Goal: Submit feedback/report problem: Provide input to the site owners about the experience or issues

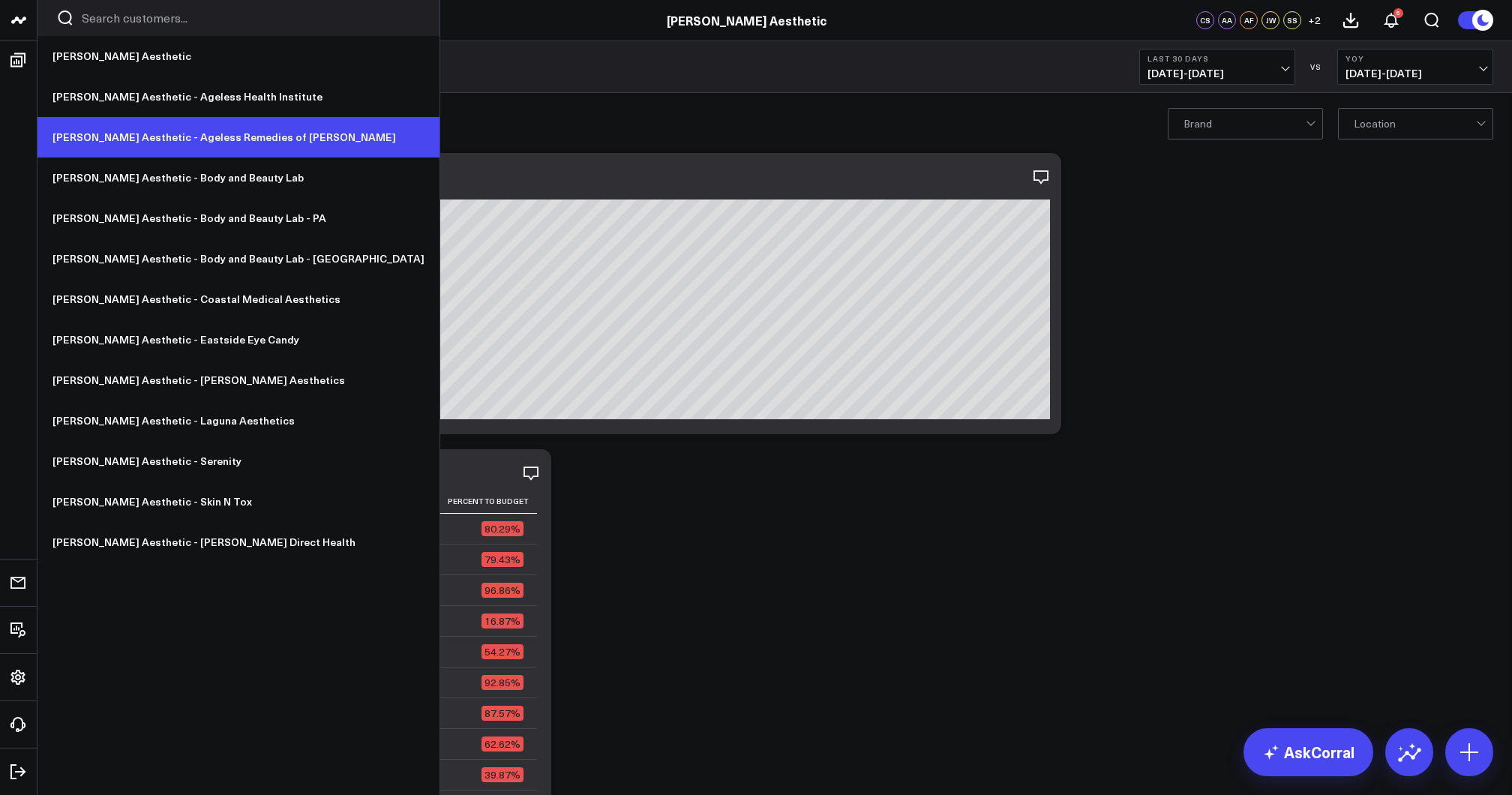
click at [204, 137] on link "[PERSON_NAME] Aesthetic - Ageless Remedies of [PERSON_NAME]" at bounding box center [238, 138] width 402 height 41
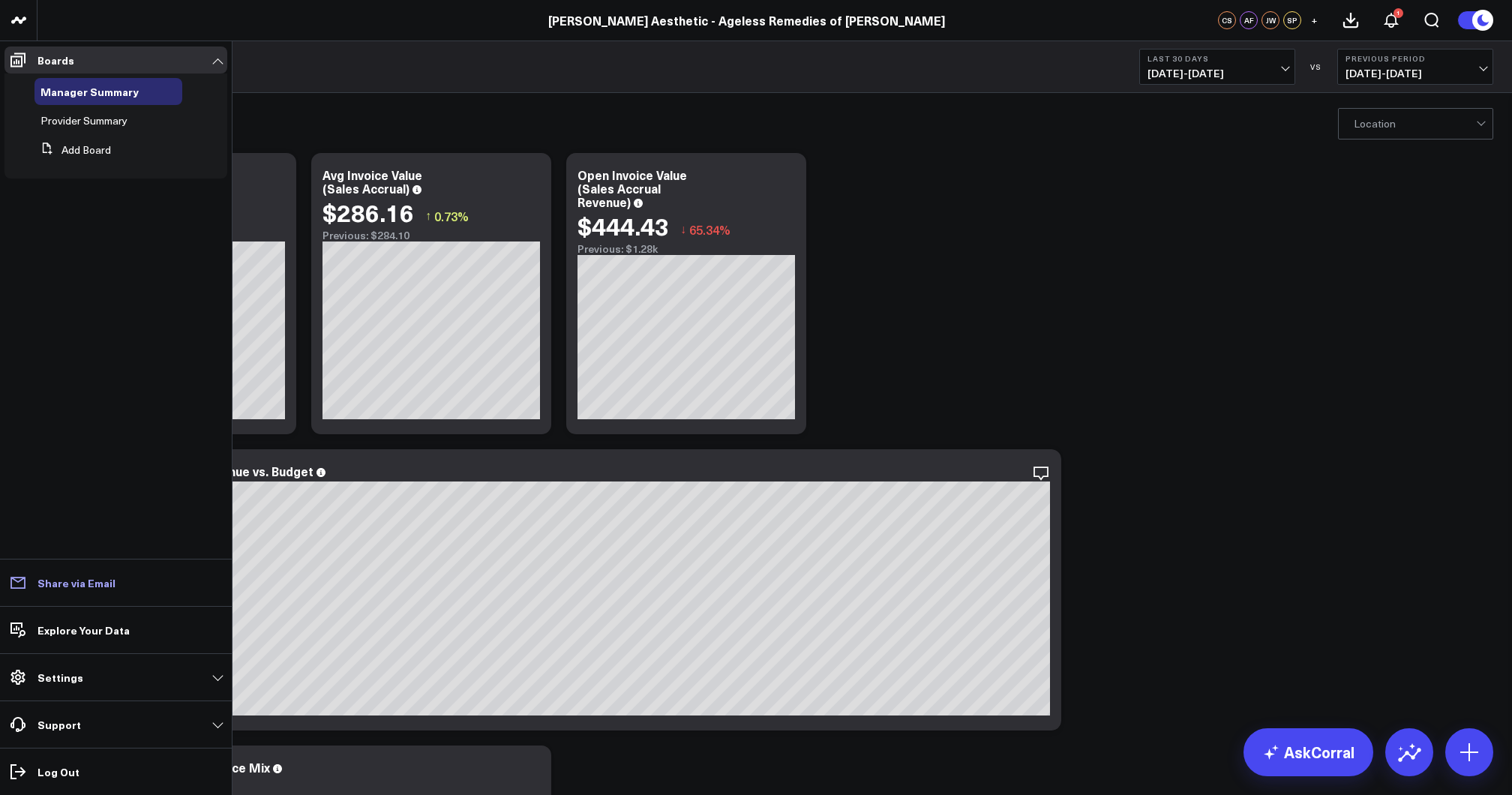
click at [105, 576] on p "Share via Email" at bounding box center [76, 582] width 78 height 12
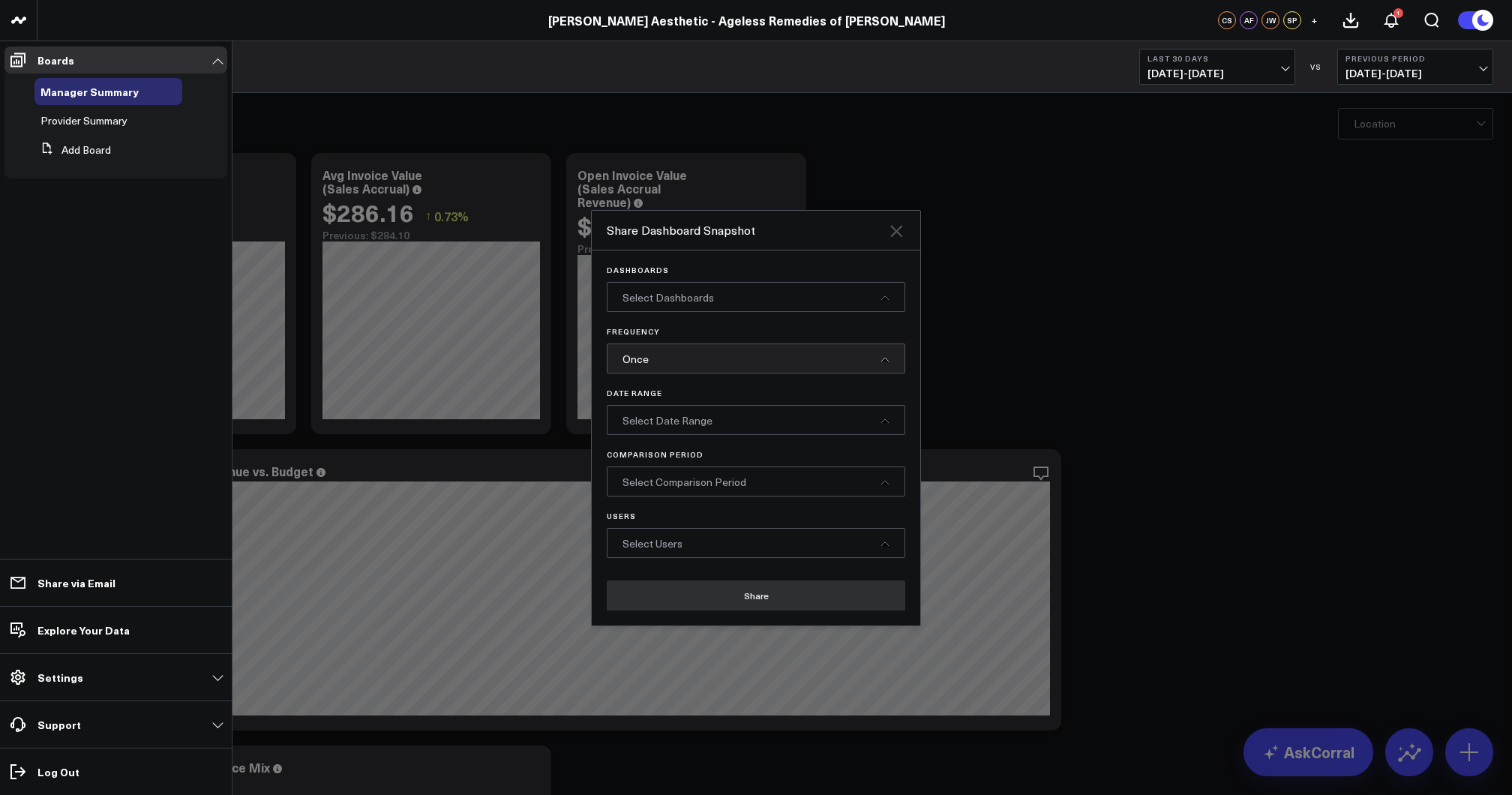
click at [900, 222] on icon at bounding box center [896, 230] width 18 height 18
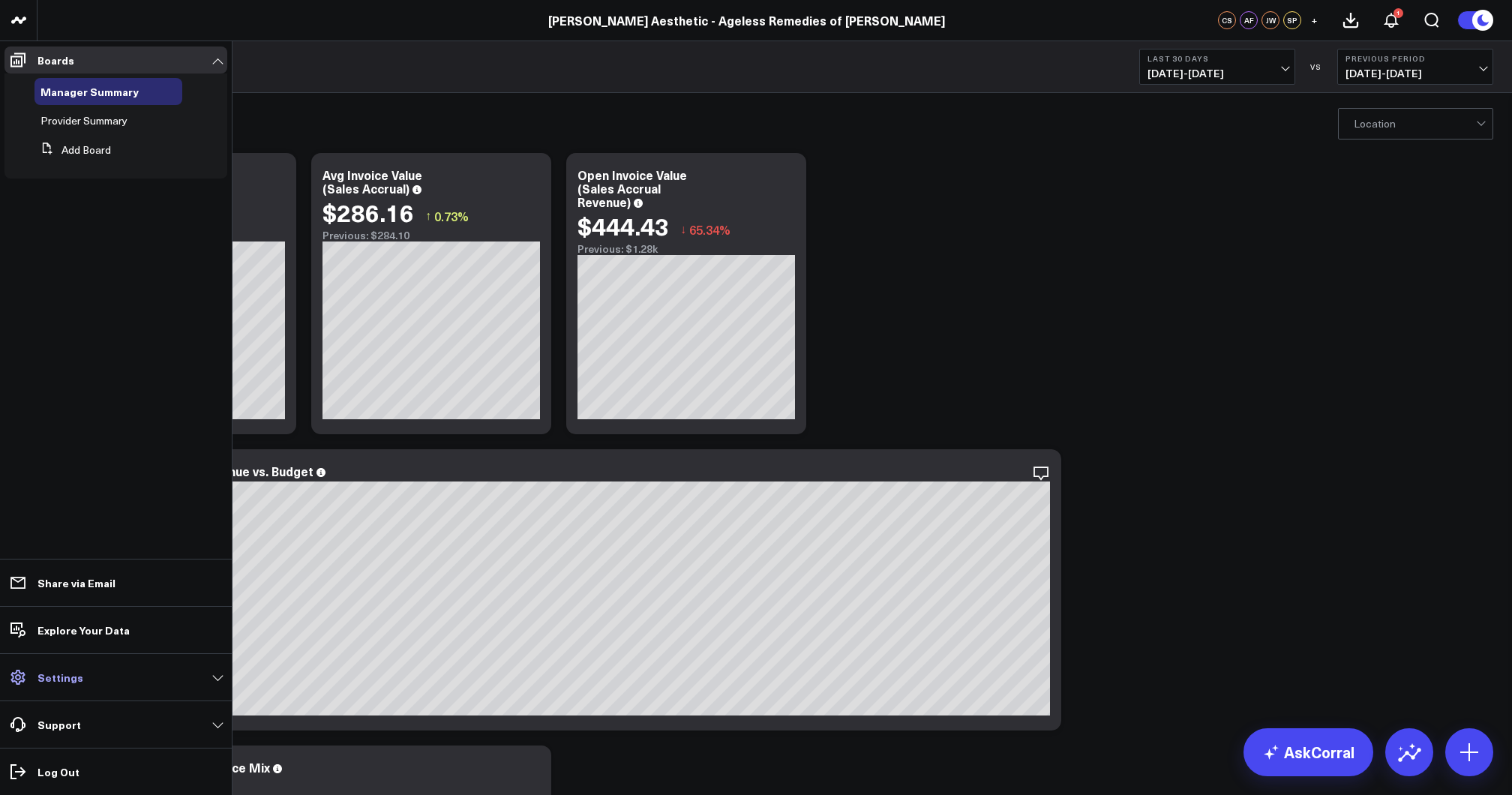
click at [127, 675] on link "Settings" at bounding box center [116, 677] width 223 height 27
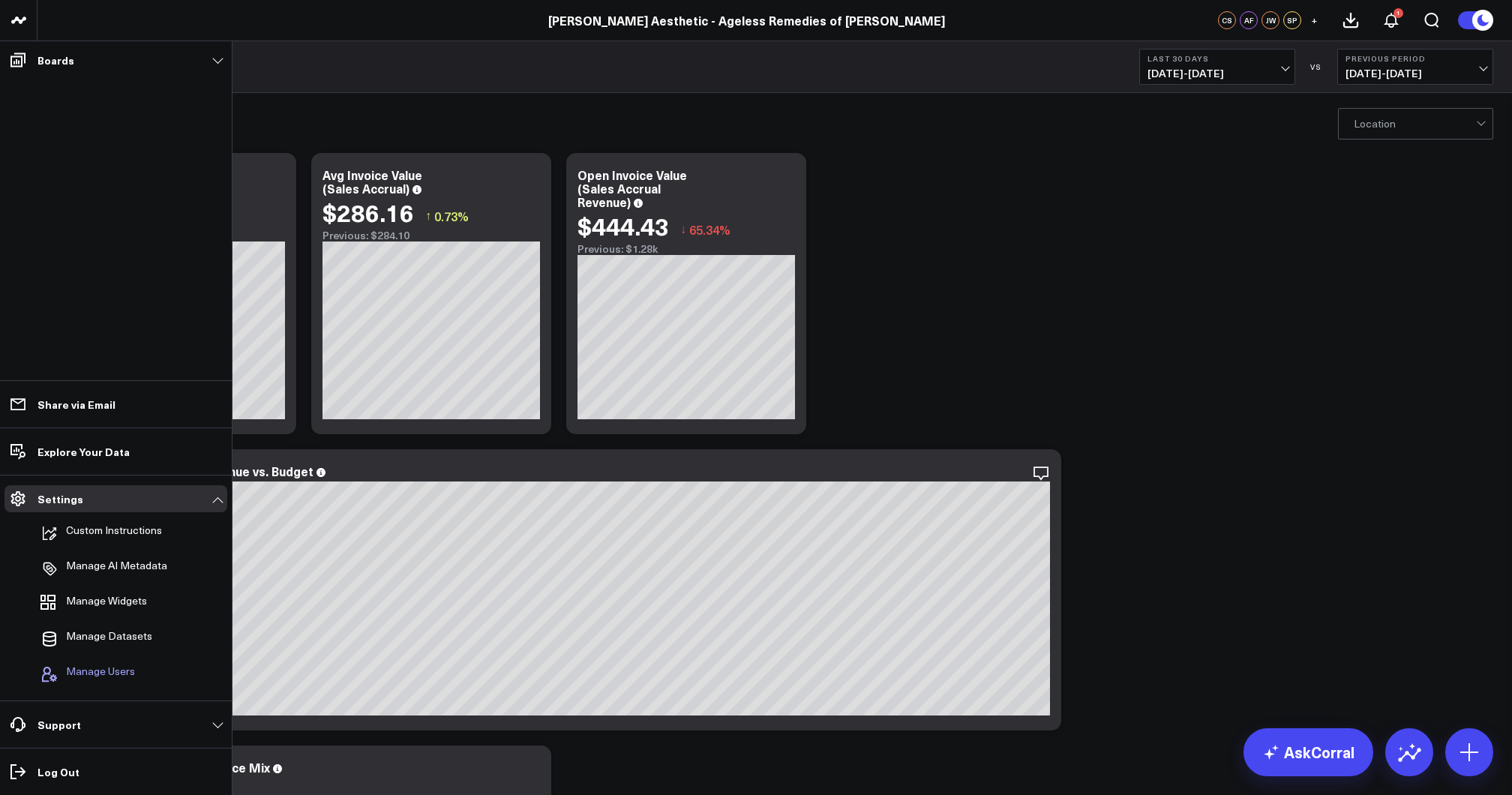
click at [118, 667] on span "Manage Users" at bounding box center [101, 674] width 69 height 18
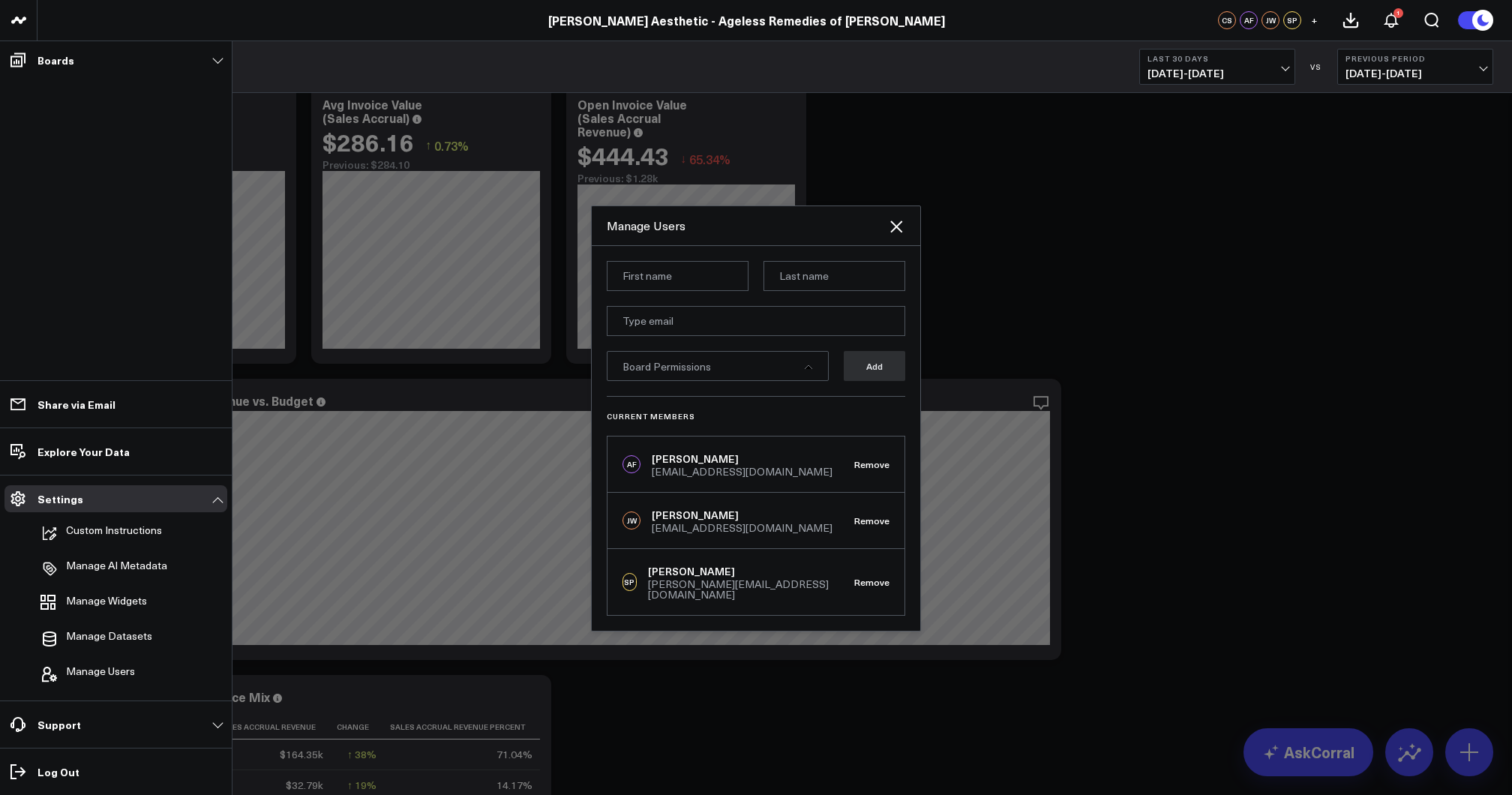
scroll to position [61, 0]
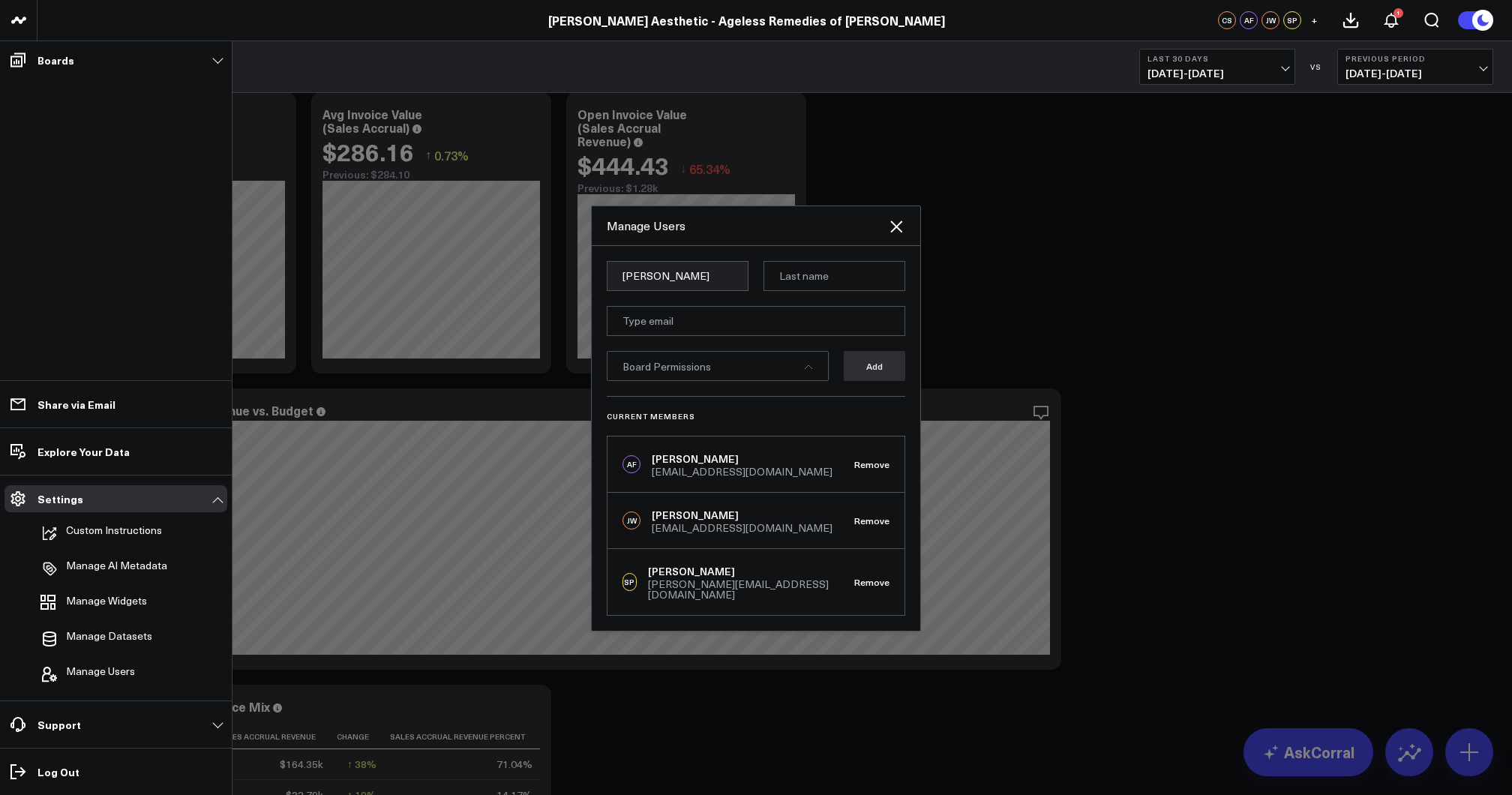
type input "[PERSON_NAME]"
paste input "<[PERSON_NAME][EMAIL_ADDRESS][DOMAIN_NAME]>"
click at [630, 329] on input "<mike@arroswell.com" at bounding box center [756, 321] width 299 height 30
type input "mike@arroswell.com"
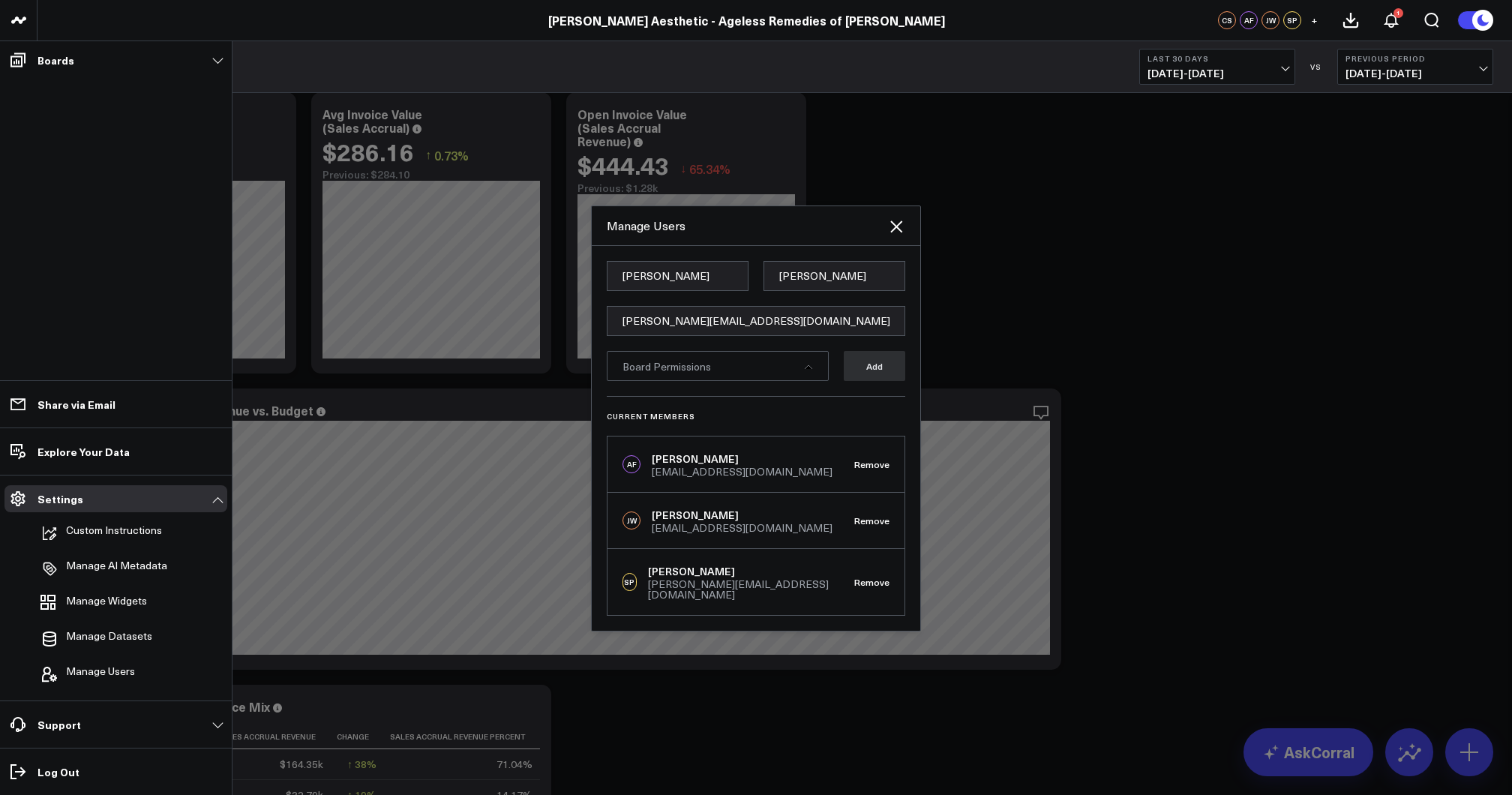
click at [685, 373] on span "Board Permissions" at bounding box center [667, 366] width 89 height 14
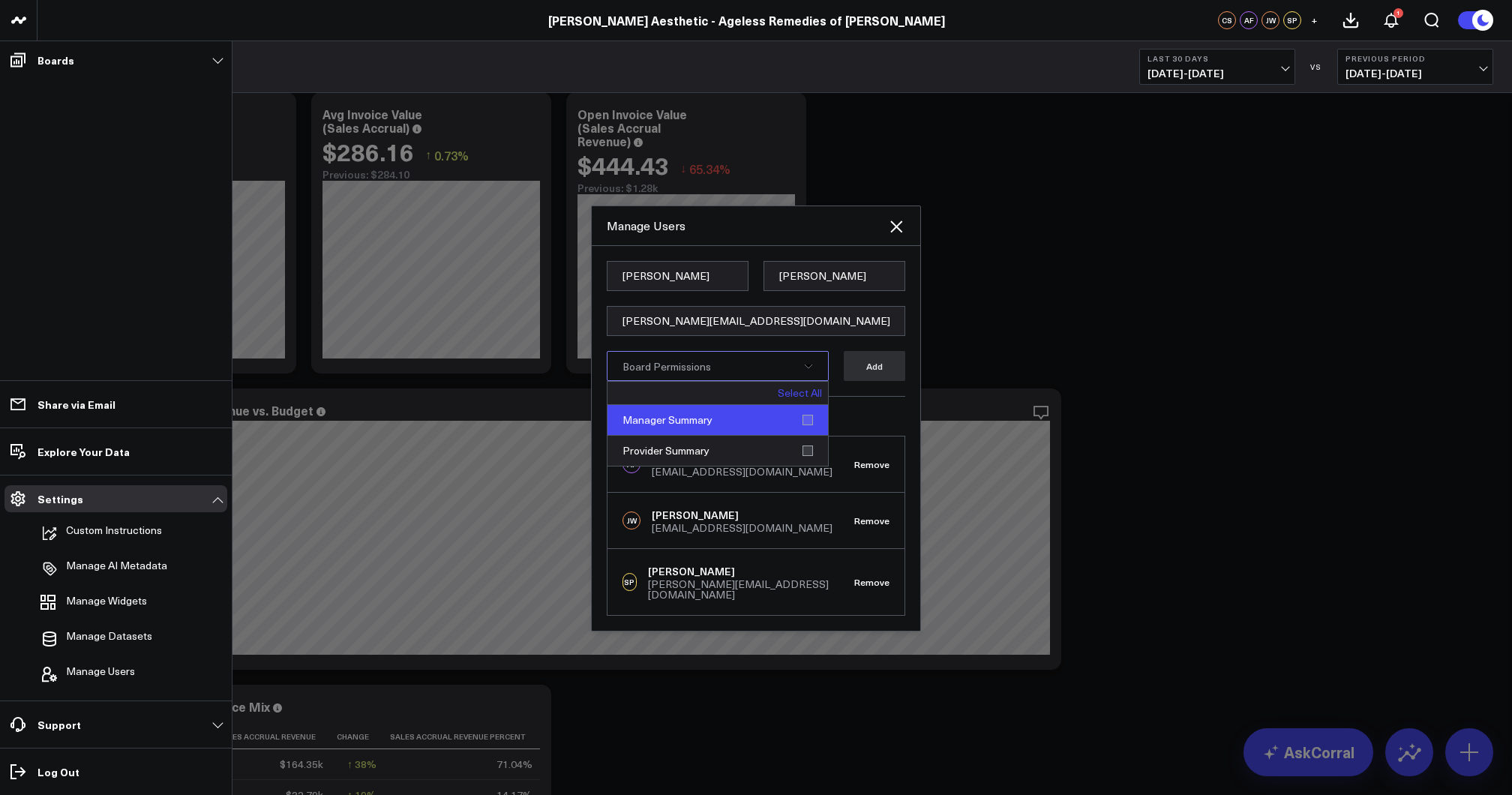
click at [689, 422] on div "Manager Summary" at bounding box center [718, 420] width 220 height 31
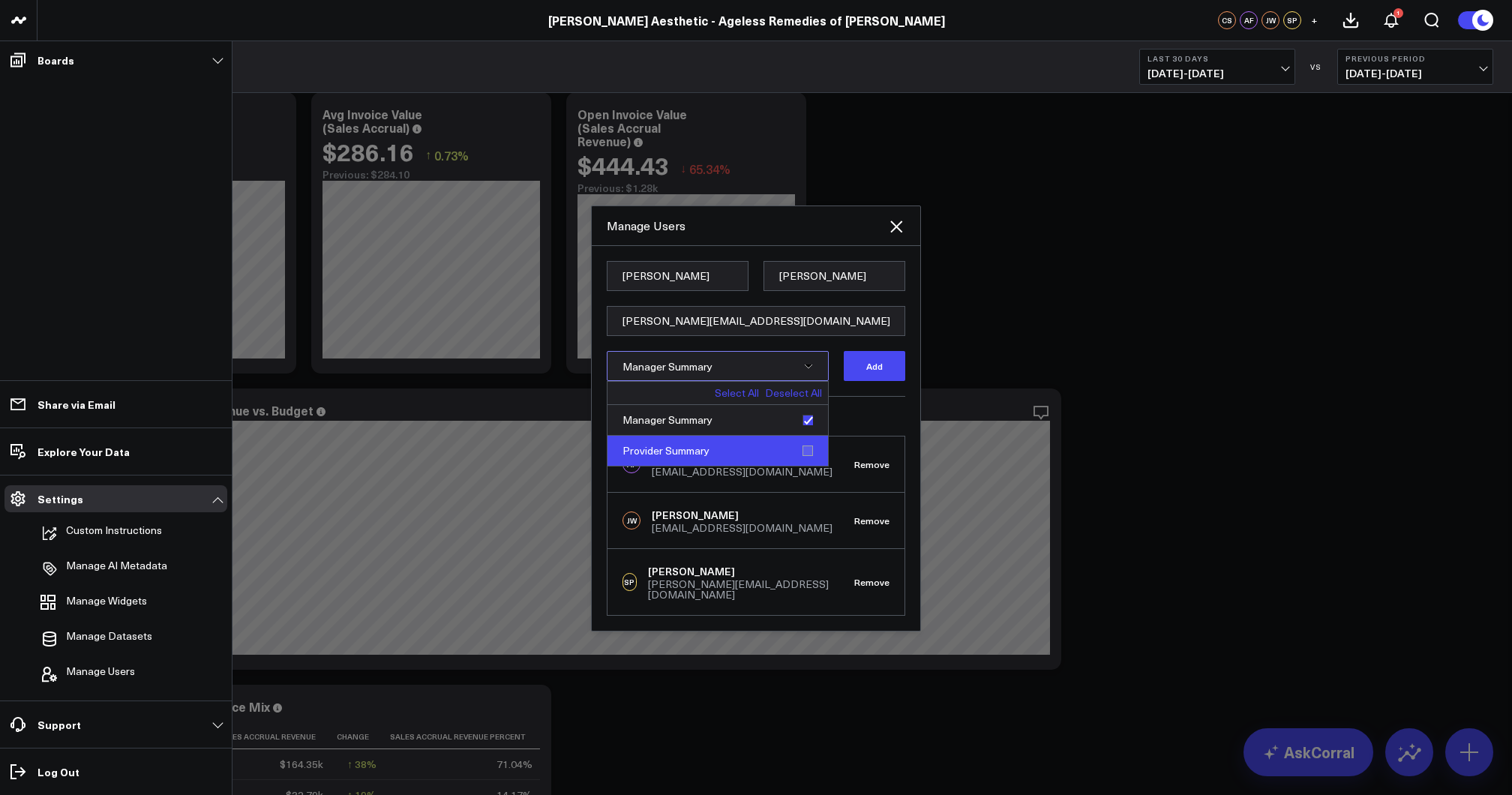
click at [688, 455] on div "Provider Summary" at bounding box center [718, 451] width 220 height 30
click at [874, 363] on button "Add" at bounding box center [874, 366] width 61 height 30
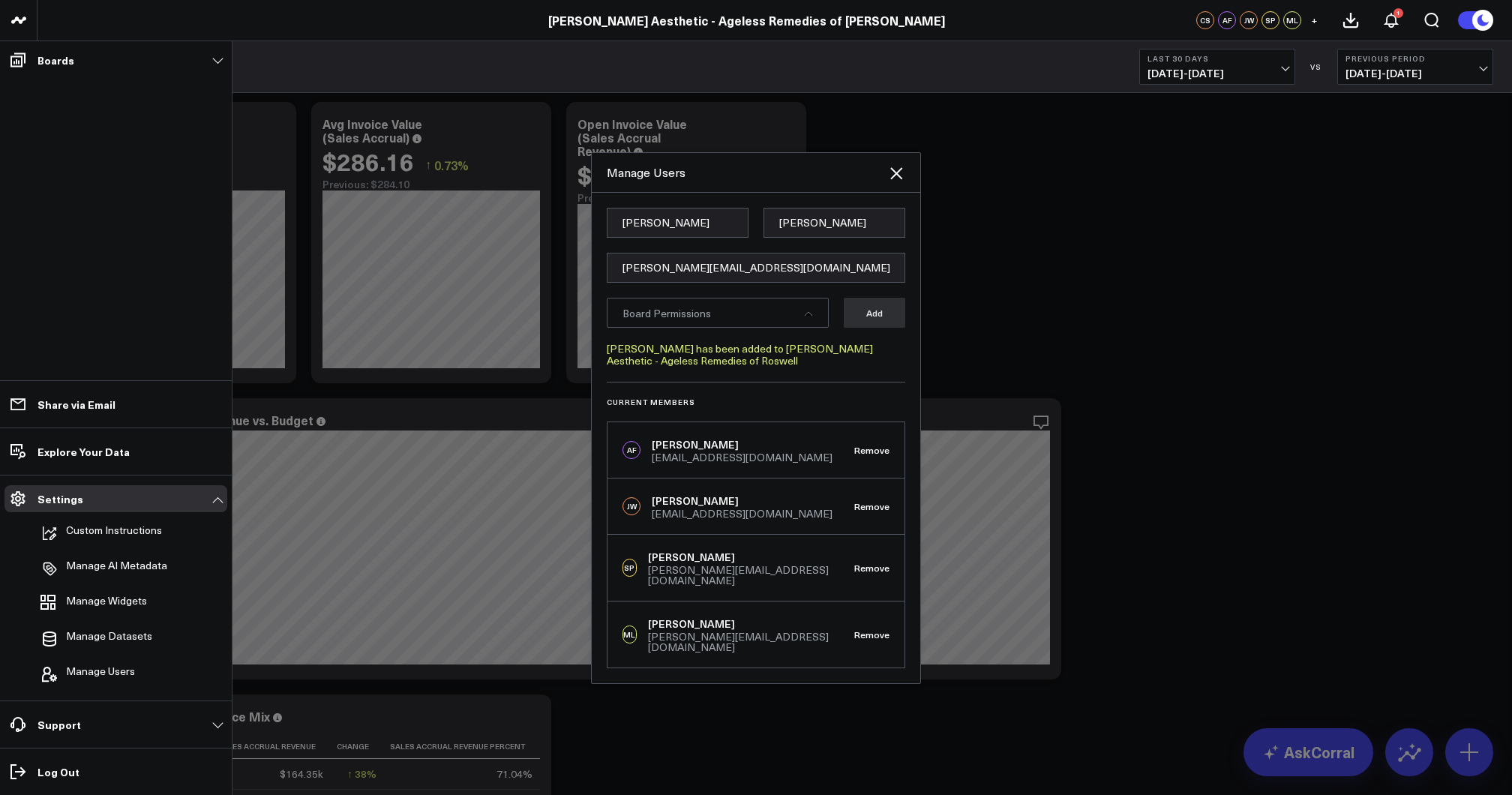
scroll to position [39, 0]
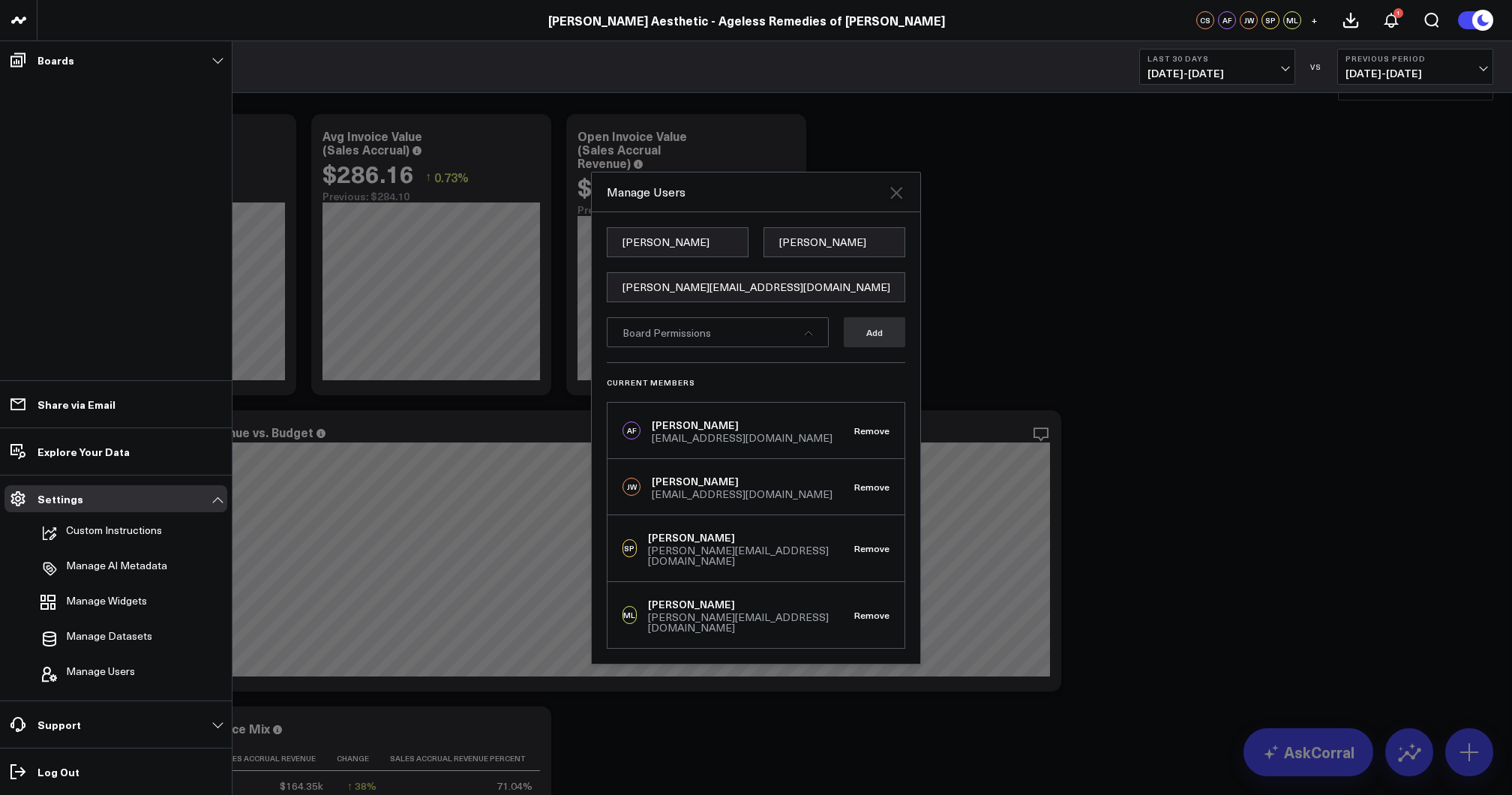
click at [899, 184] on div "Manage Users" at bounding box center [756, 192] width 329 height 40
click at [895, 199] on icon at bounding box center [896, 192] width 12 height 12
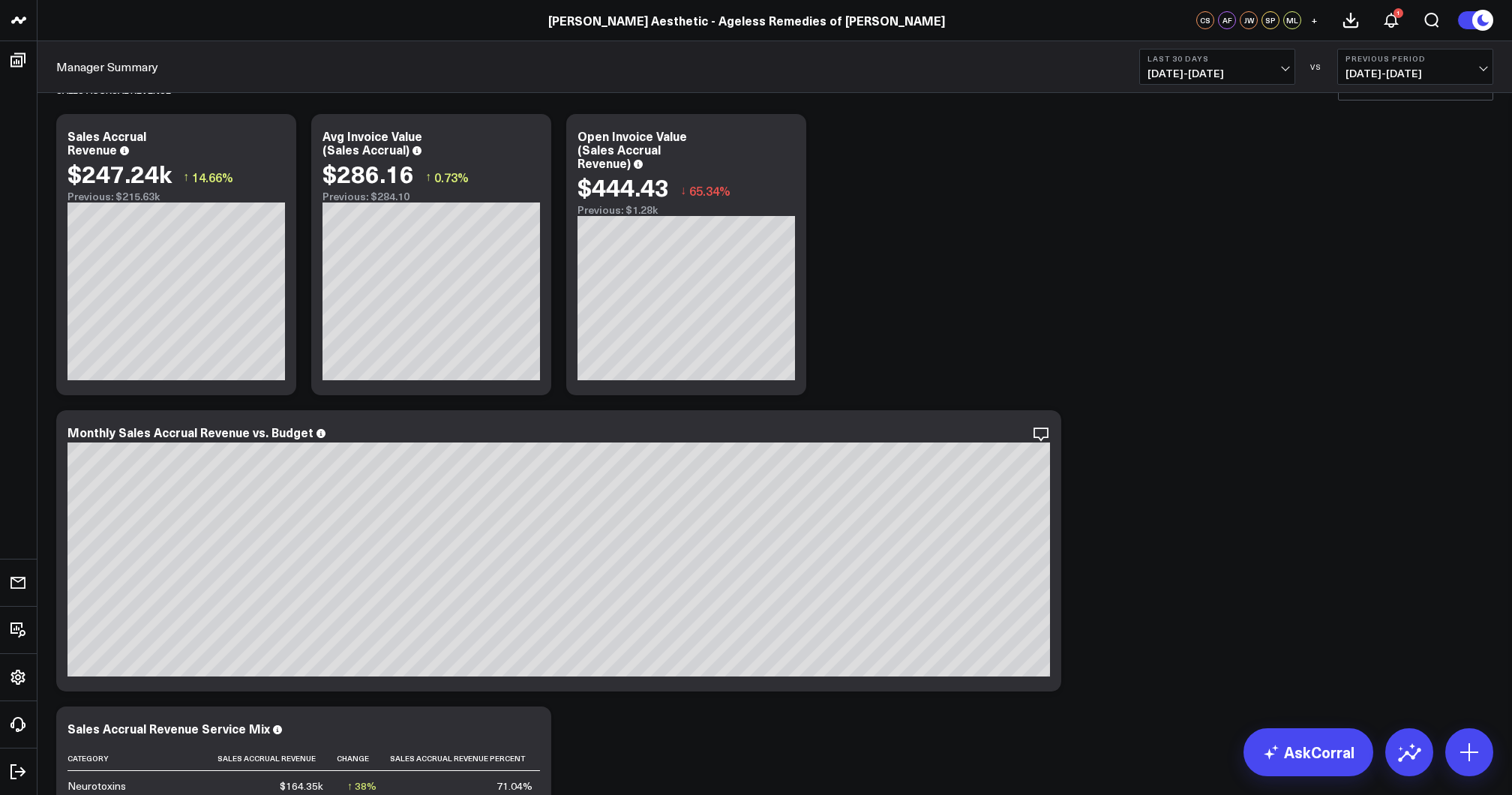
click at [274, 50] on div "Manager Summary Last 30 Days 07/26/25 - 08/24/25 VS Previous Period 06/26/25 - …" at bounding box center [774, 67] width 1474 height 52
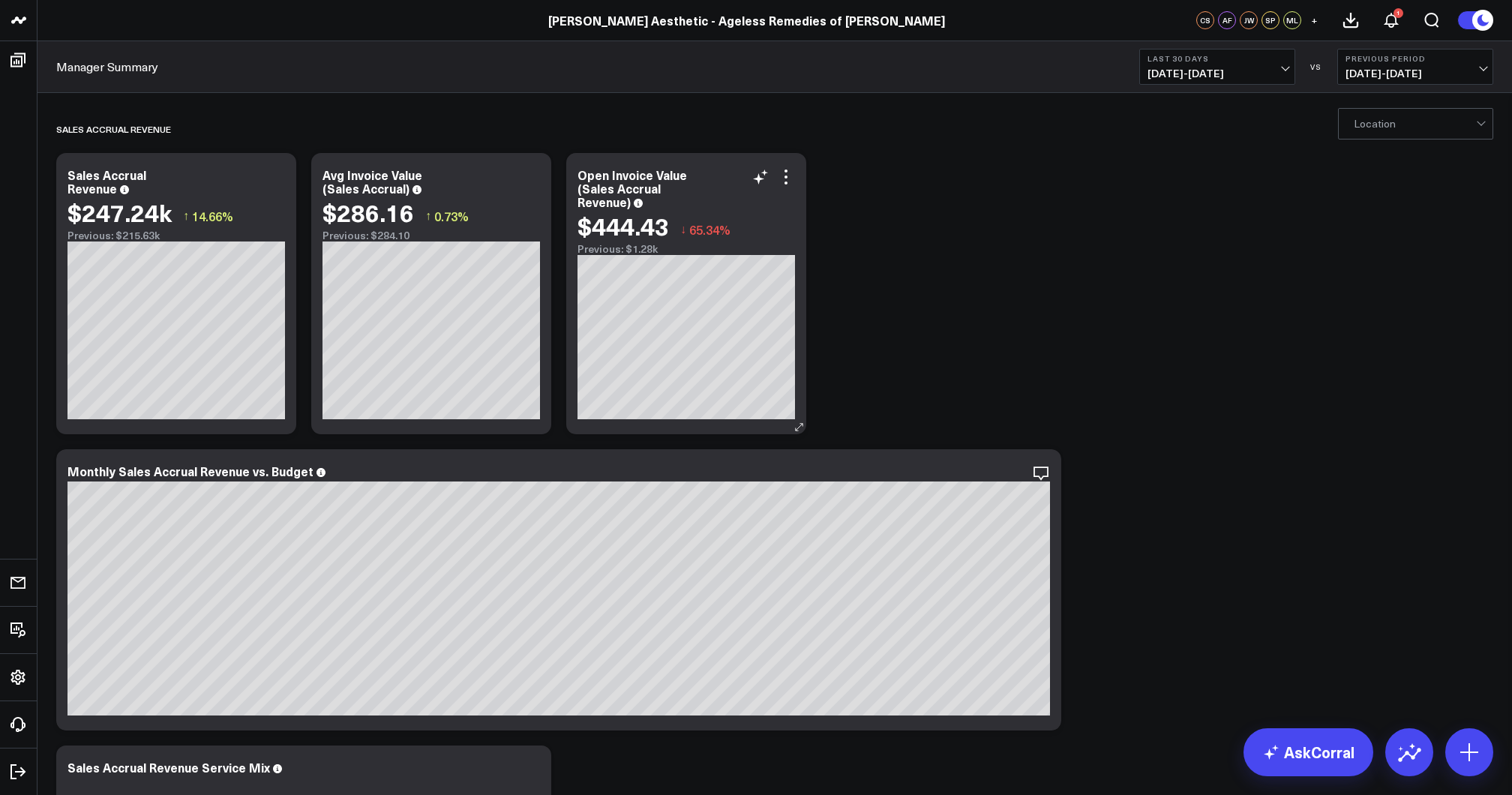
scroll to position [0, 0]
click at [1242, 68] on span "07/26/25 - 08/24/25" at bounding box center [1216, 73] width 139 height 12
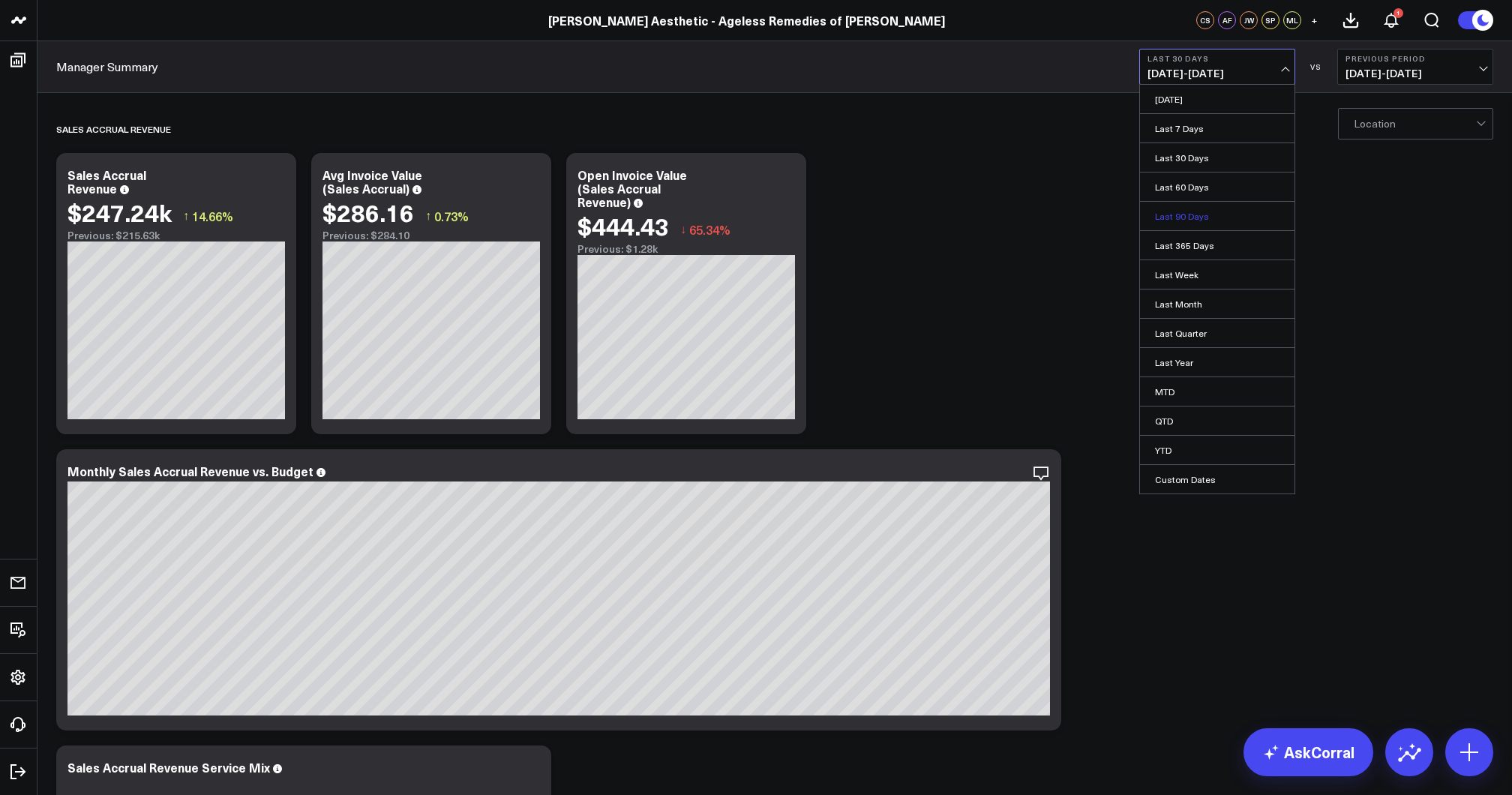
click at [1200, 215] on link "Last 90 Days" at bounding box center [1217, 216] width 154 height 28
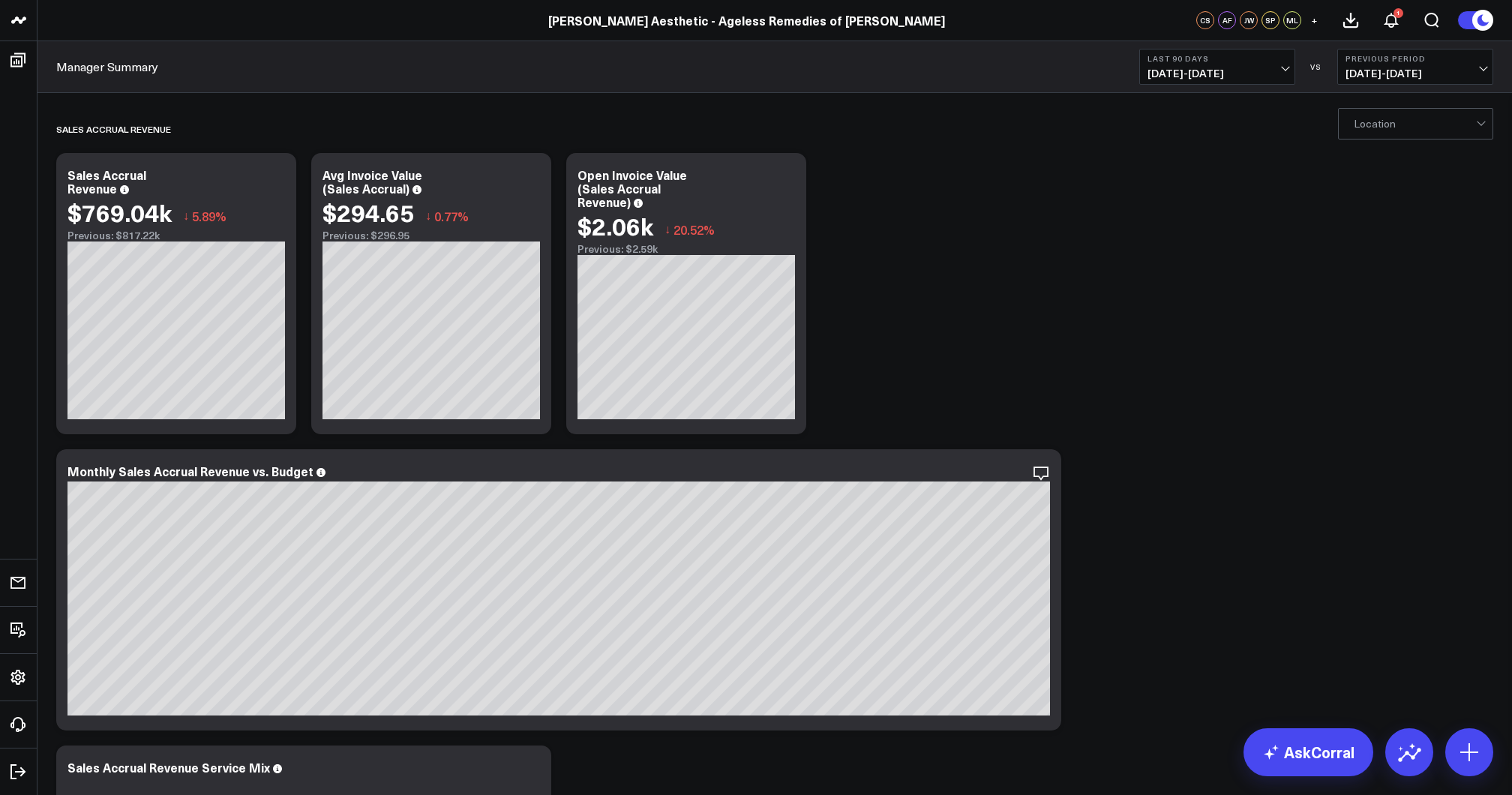
click at [1253, 66] on button "Last 90 Days 05/27/25 - 08/24/25" at bounding box center [1217, 67] width 156 height 36
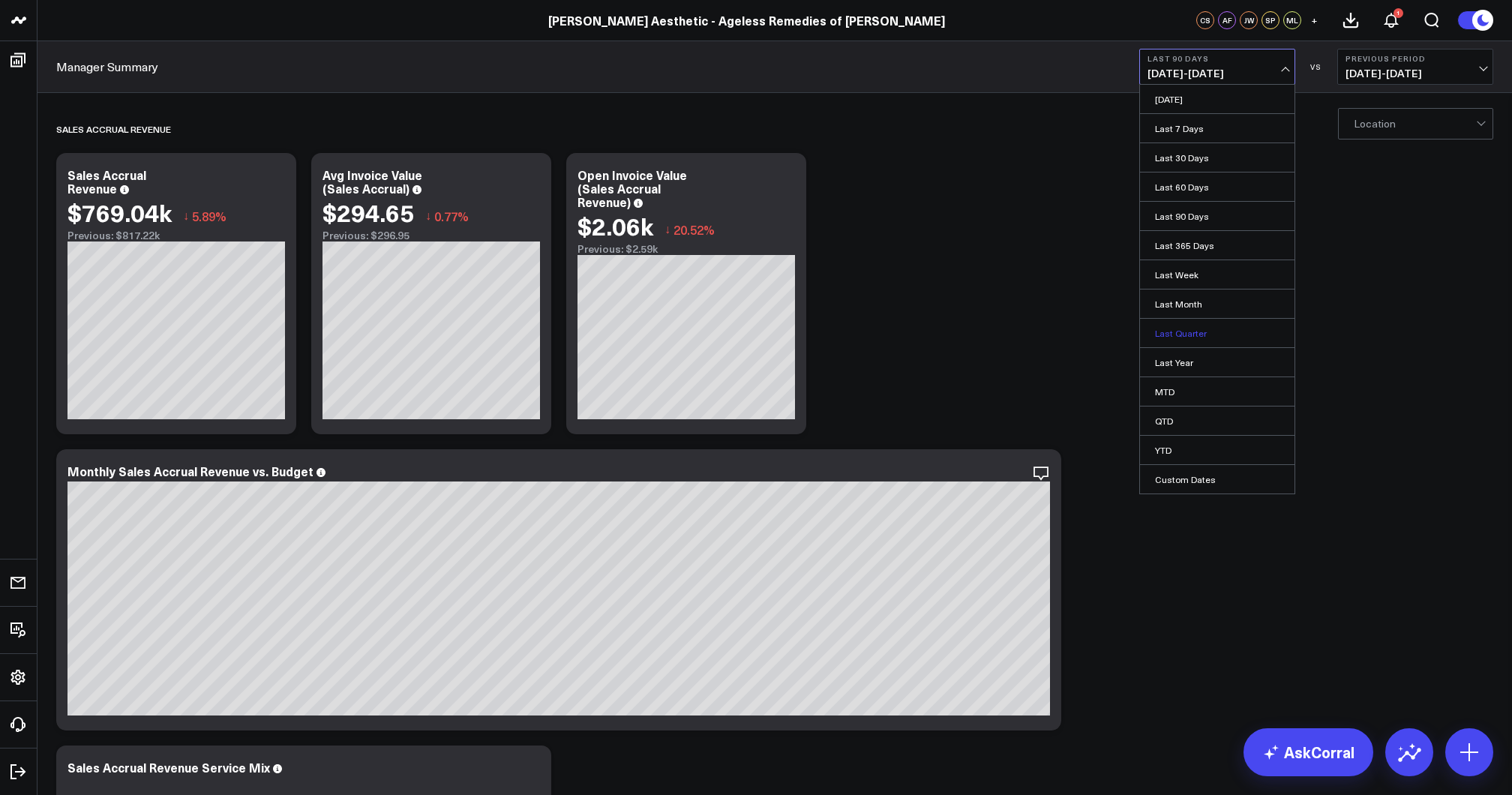
click at [1194, 331] on link "Last Quarter" at bounding box center [1217, 333] width 154 height 28
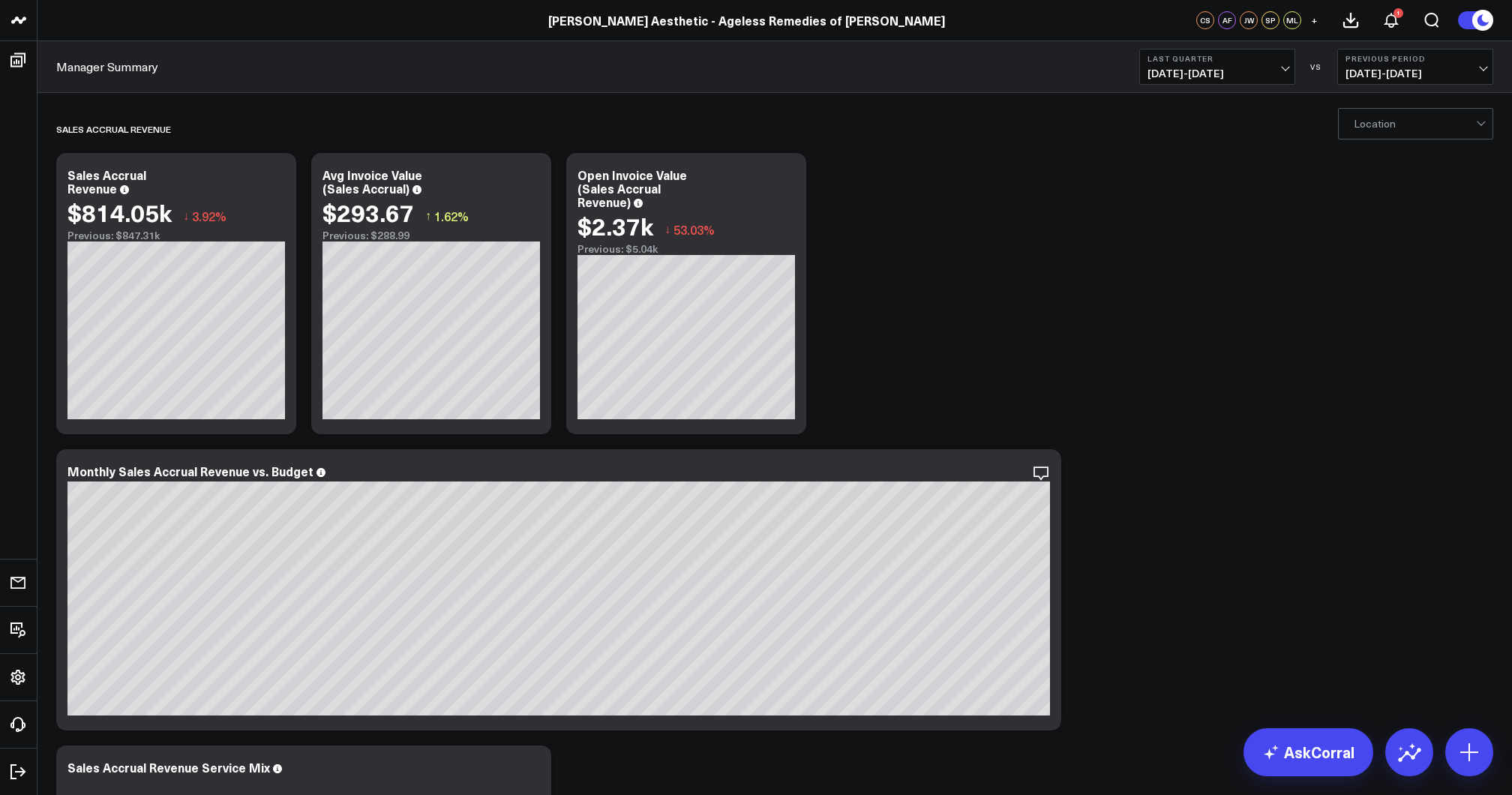
click at [1194, 75] on span "04/01/25 - 06/30/25" at bounding box center [1216, 73] width 139 height 12
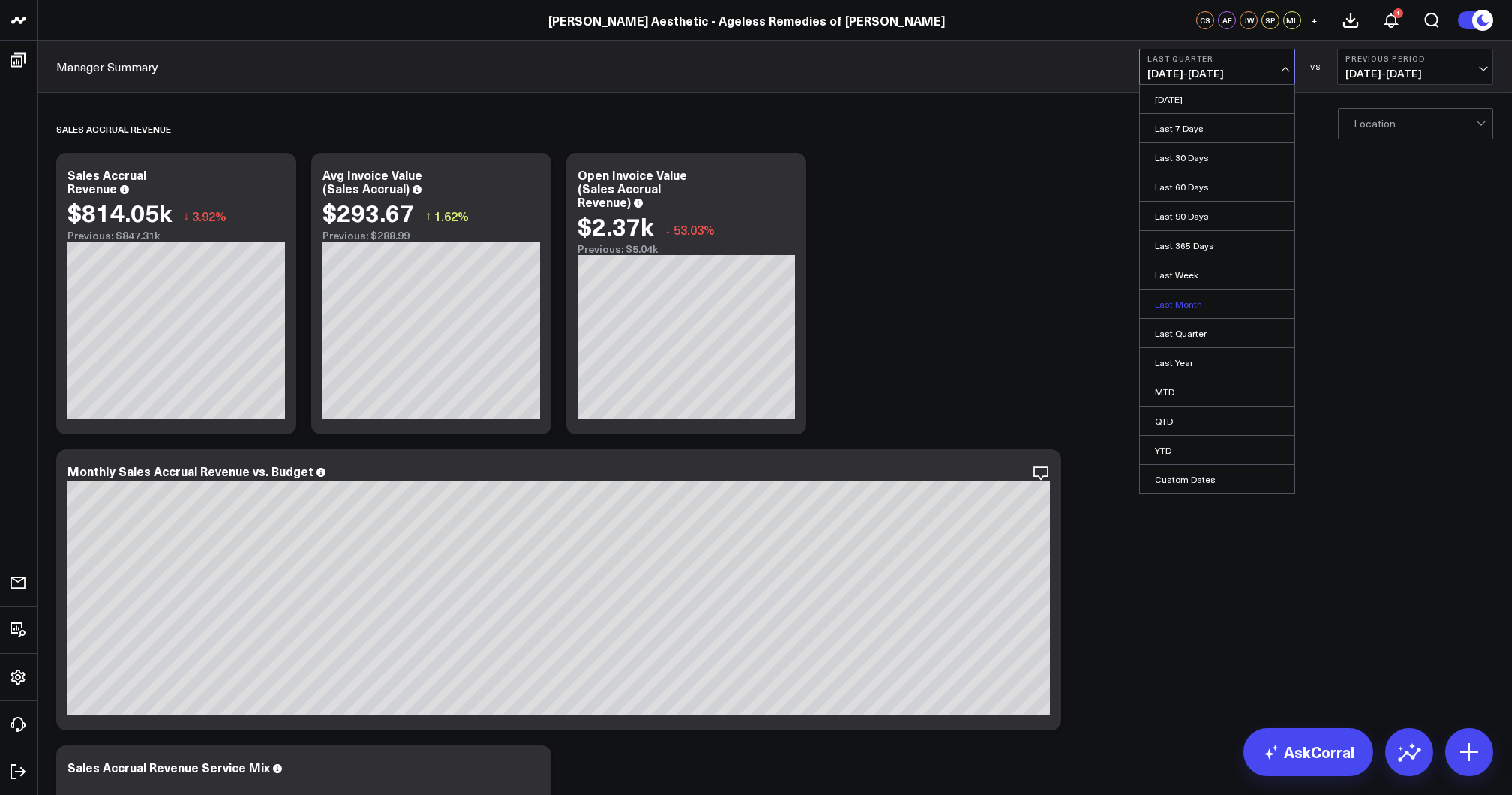
click at [1185, 304] on link "Last Month" at bounding box center [1217, 304] width 154 height 28
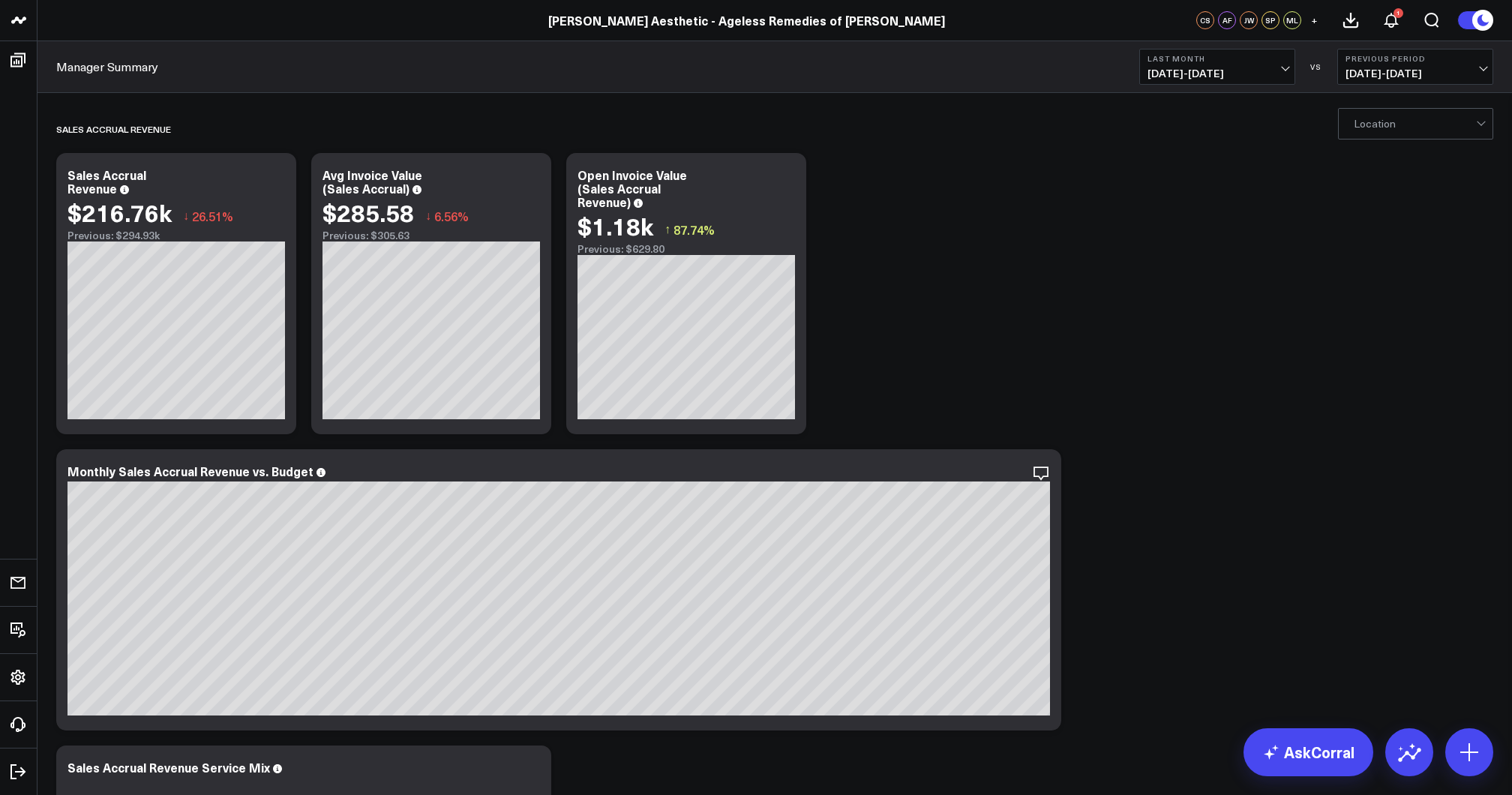
click at [1190, 68] on span "07/01/25 - 07/31/25" at bounding box center [1216, 73] width 139 height 12
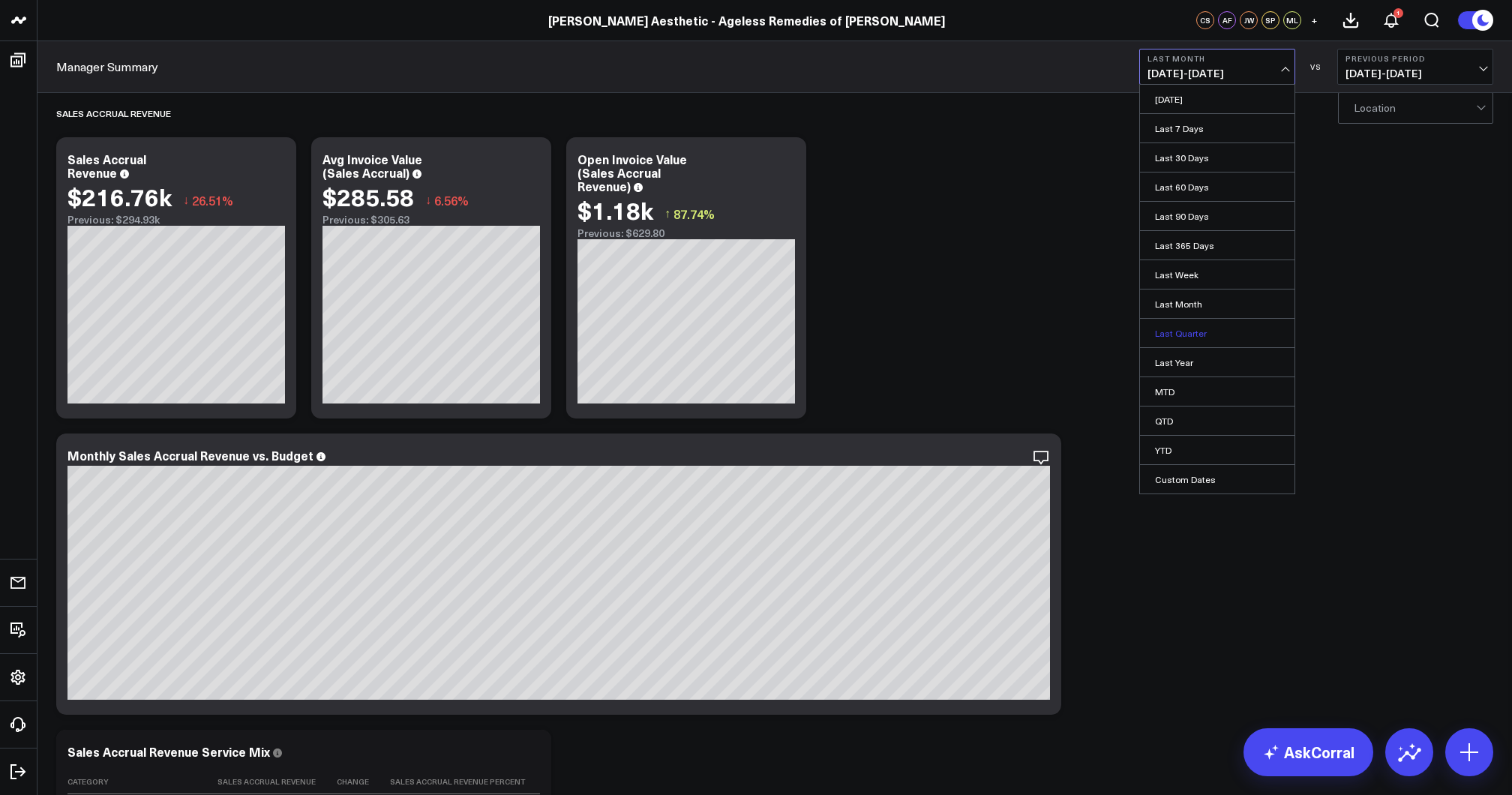
scroll to position [13, 0]
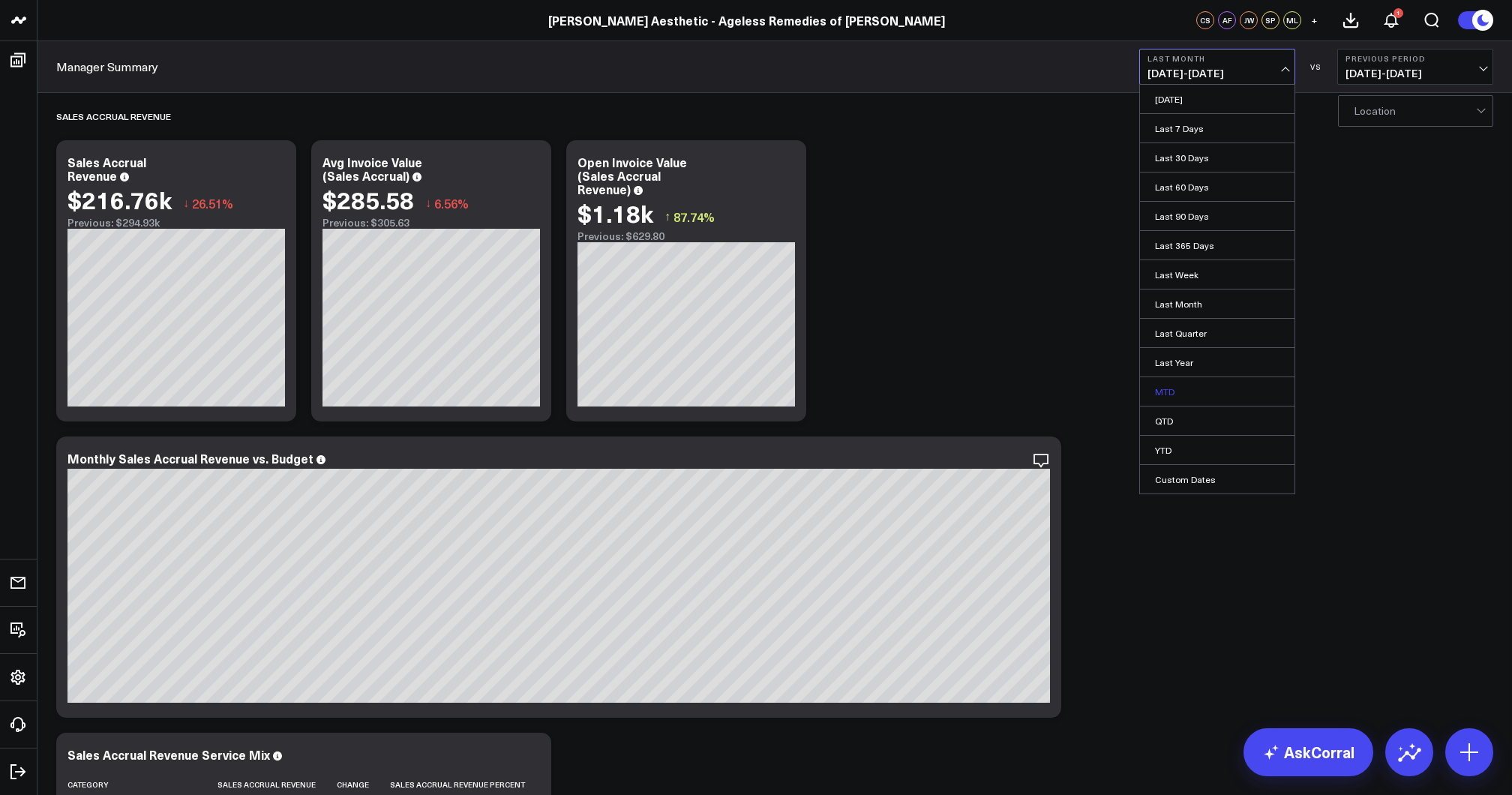
click at [1180, 394] on link "MTD" at bounding box center [1217, 392] width 154 height 28
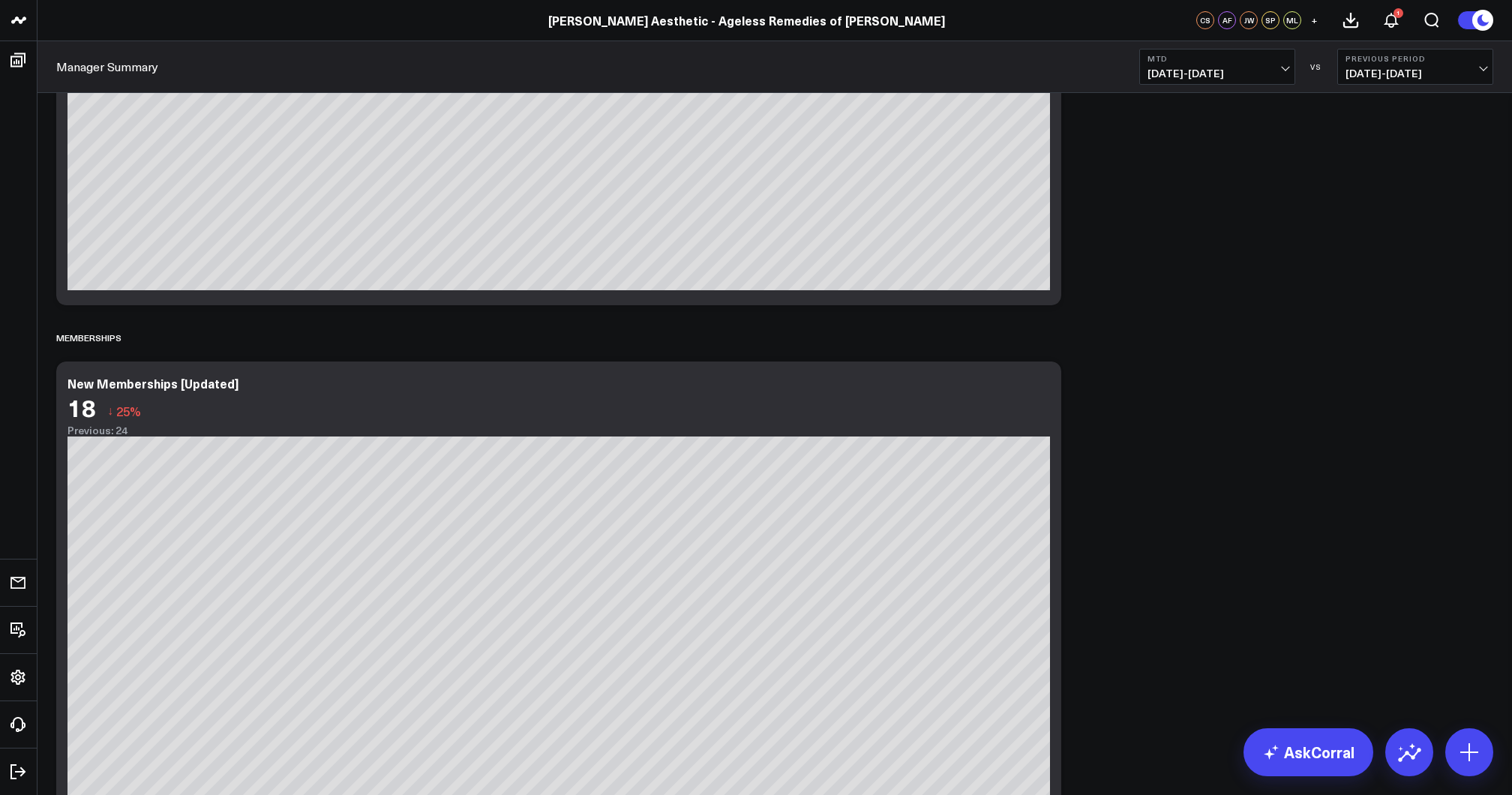
scroll to position [2615, 0]
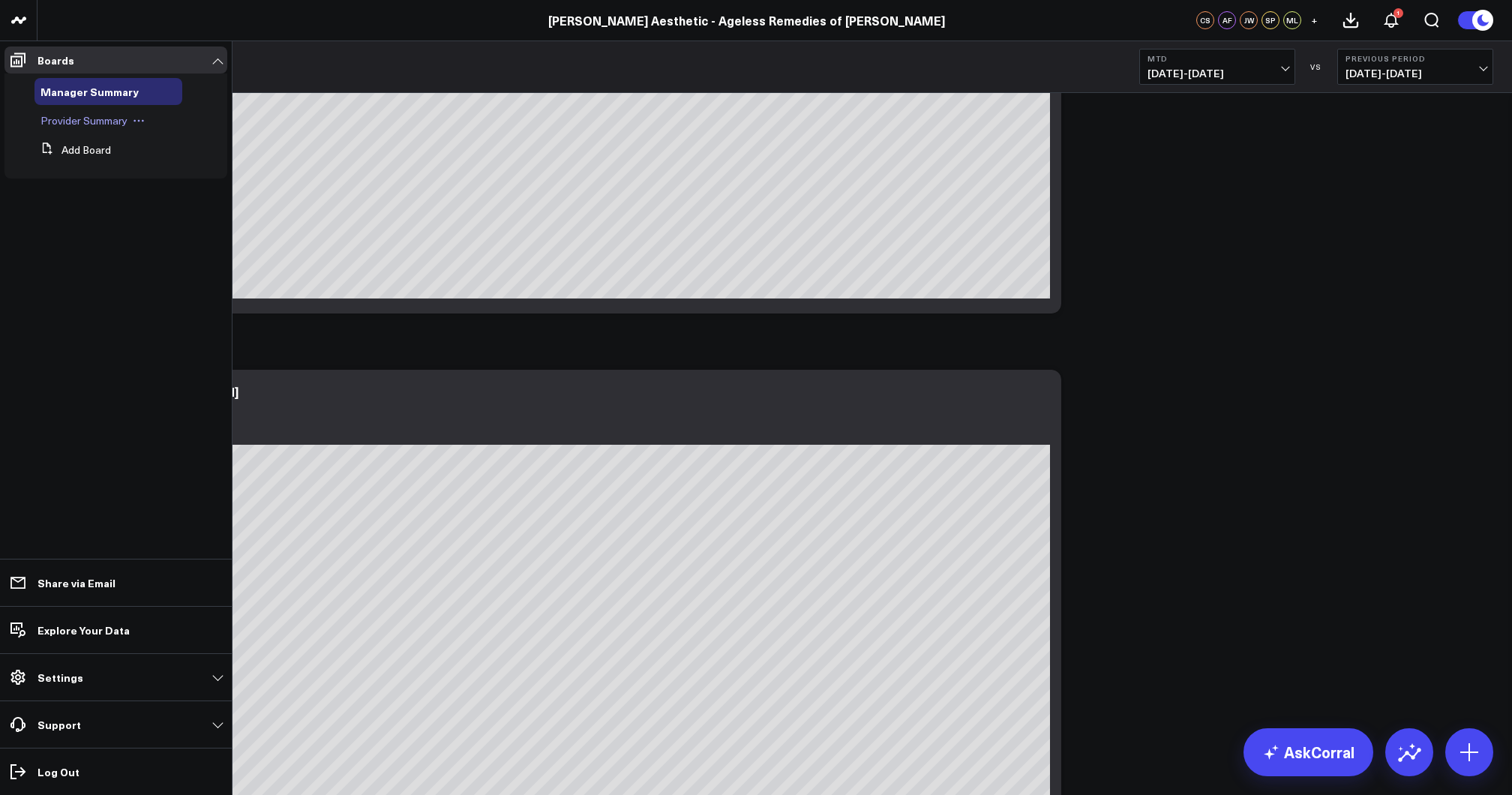
click at [75, 125] on span "Provider Summary" at bounding box center [84, 120] width 87 height 14
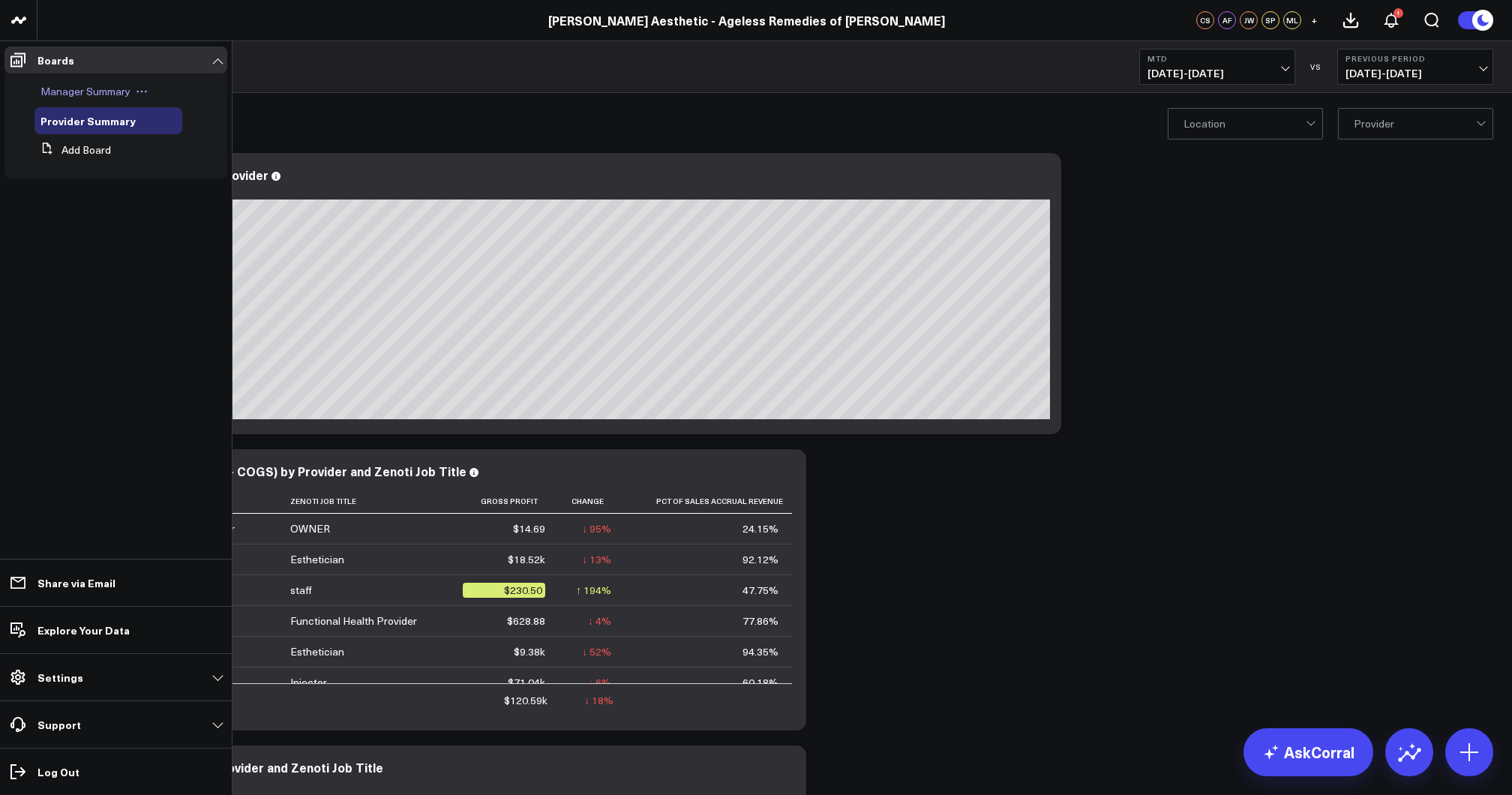
click at [82, 89] on span "Manager Summary" at bounding box center [86, 91] width 90 height 14
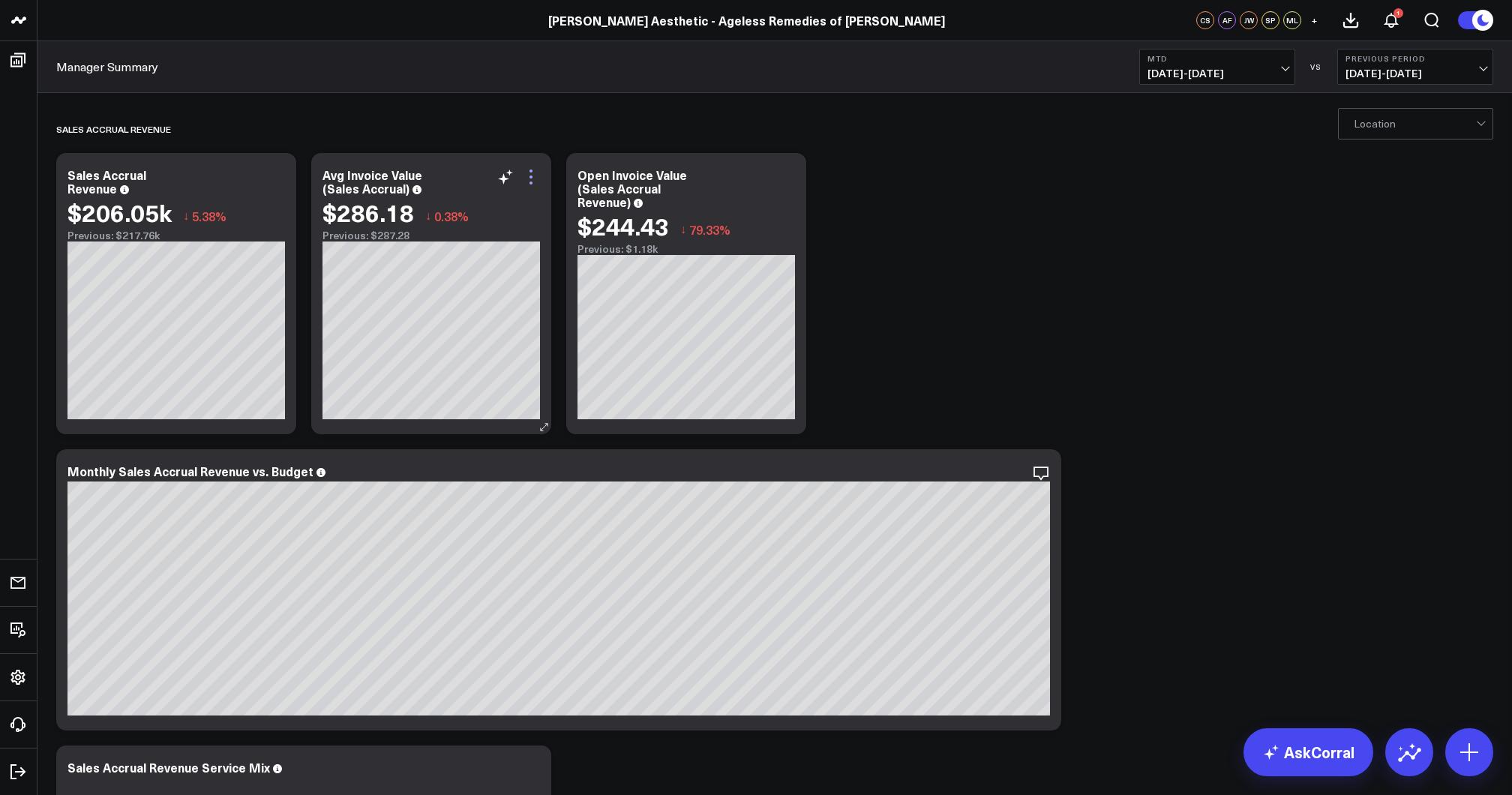
click at [534, 178] on icon at bounding box center [531, 177] width 18 height 18
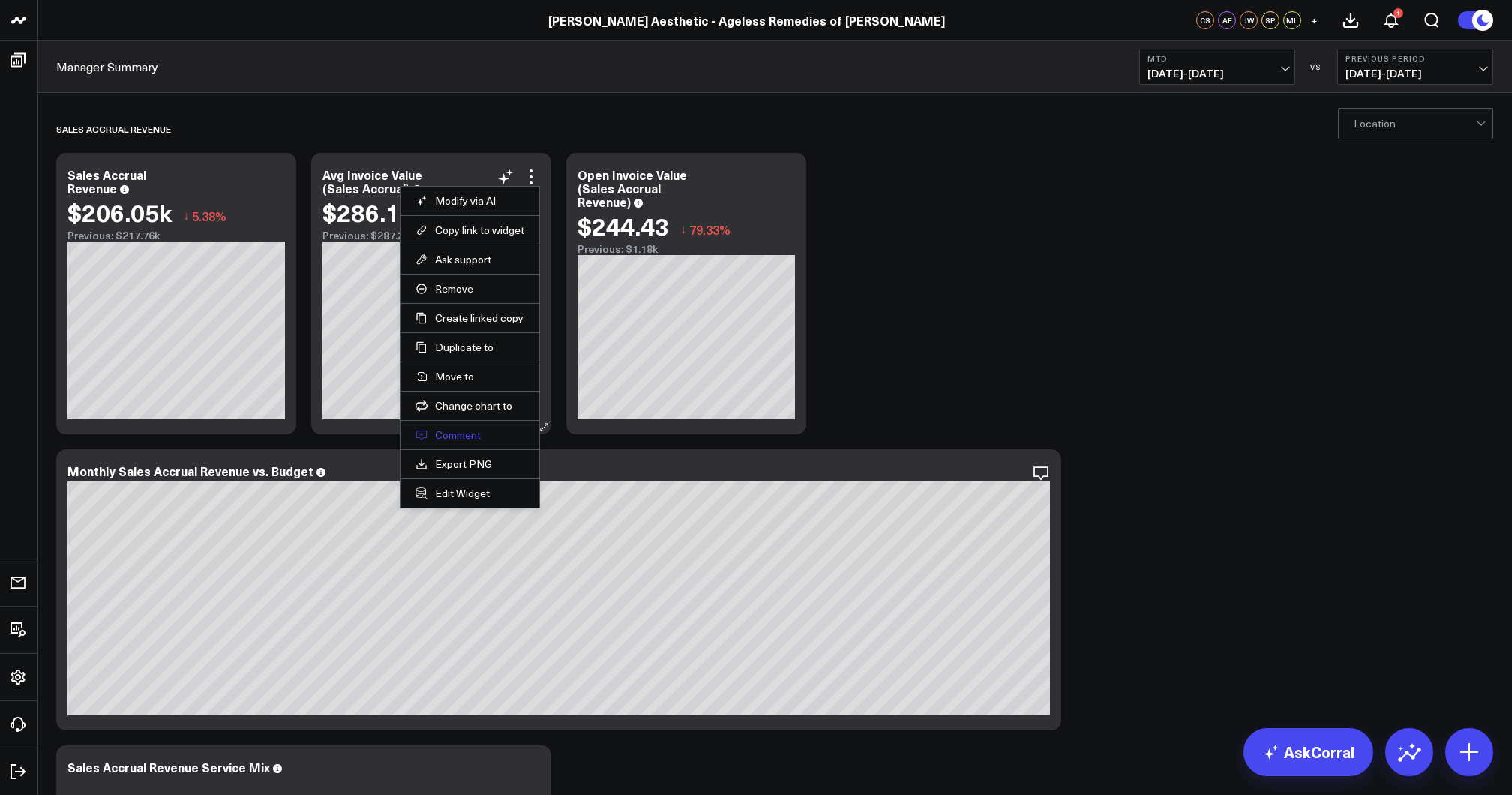
click at [476, 432] on button "Comment" at bounding box center [469, 435] width 109 height 13
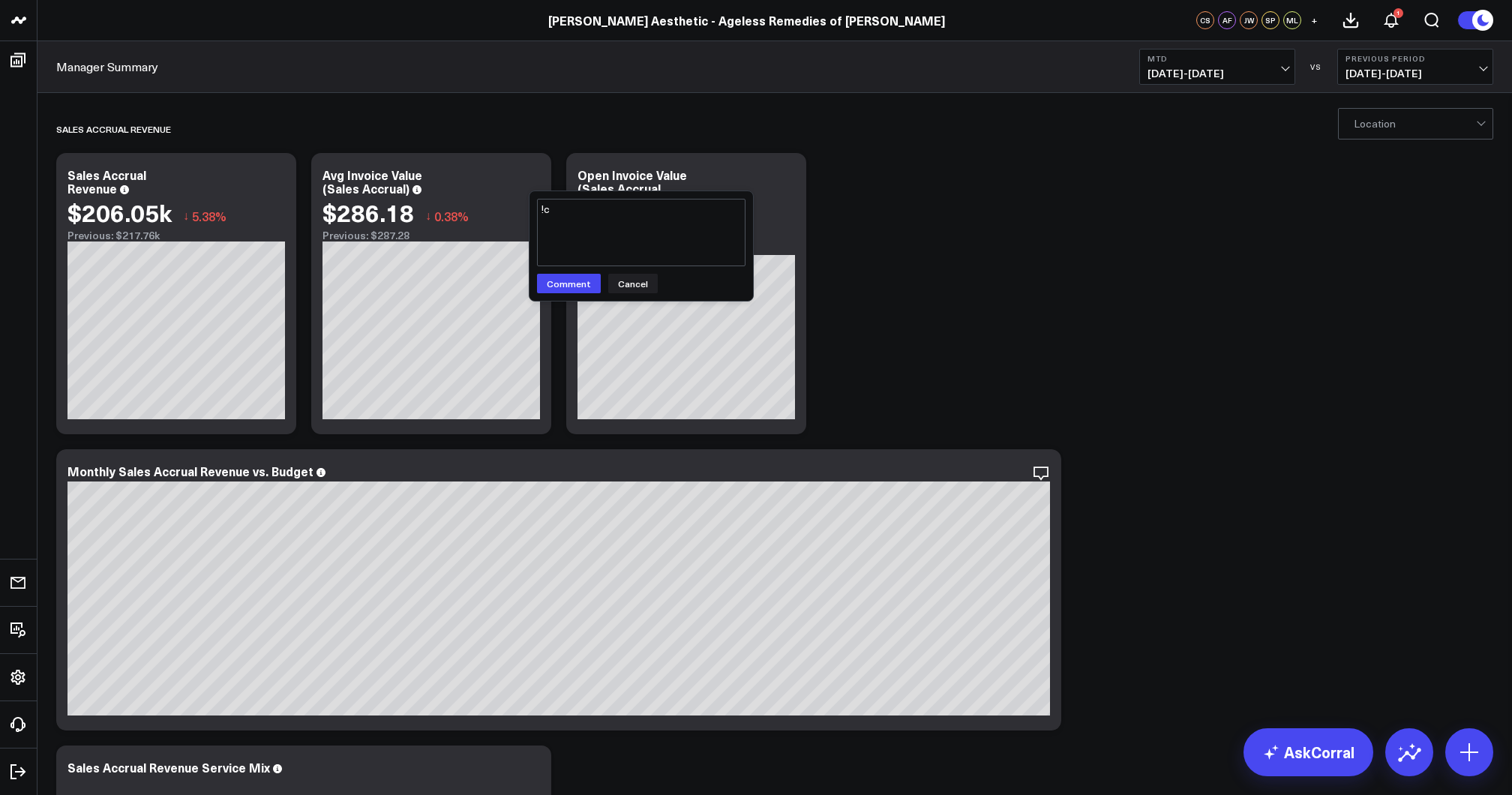
type textarea "!"
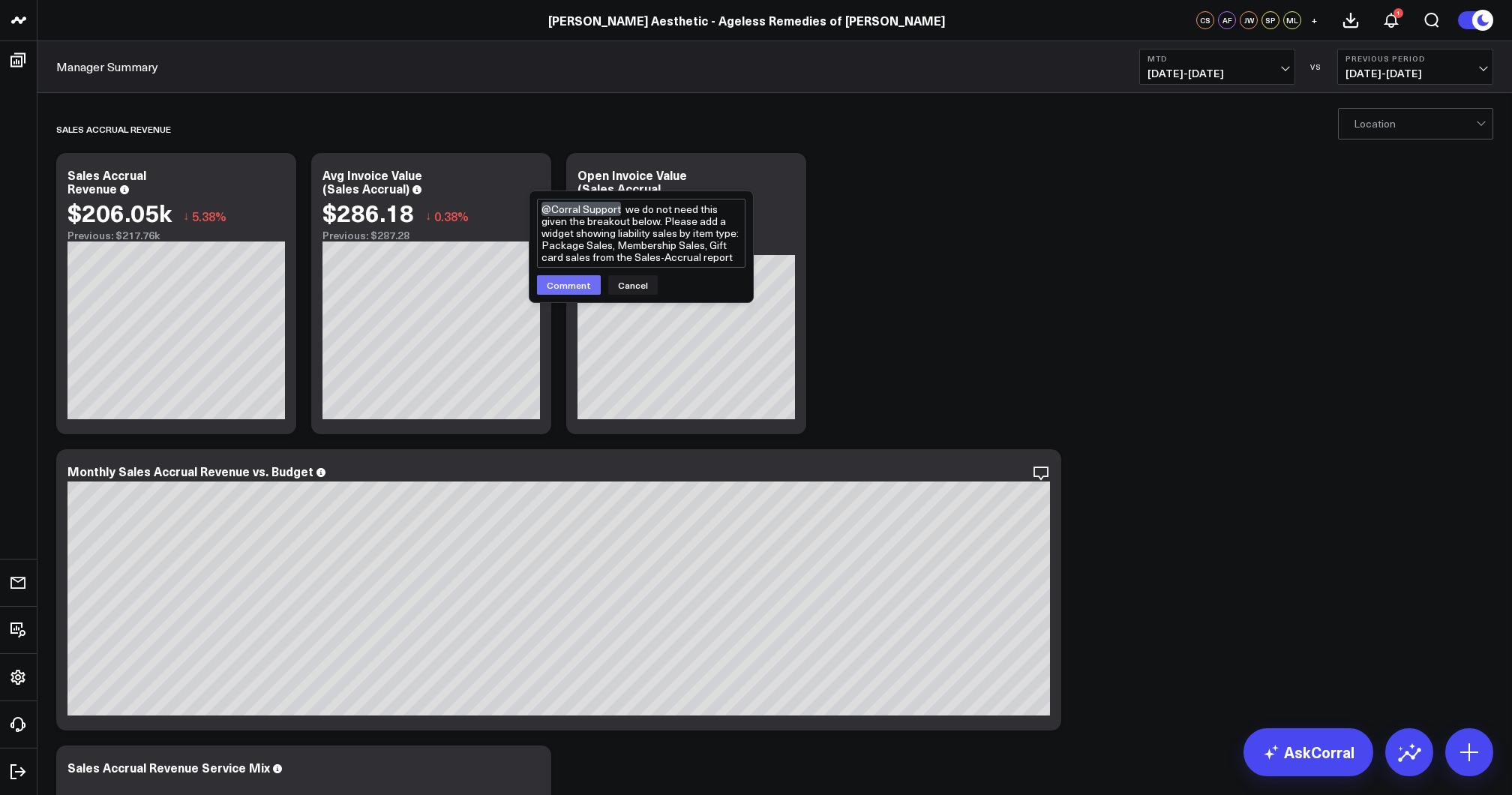
type textarea "@Corral Support we do not need this given the breakout below. Please add a widg…"
click at [574, 293] on button "Comment" at bounding box center [568, 285] width 64 height 20
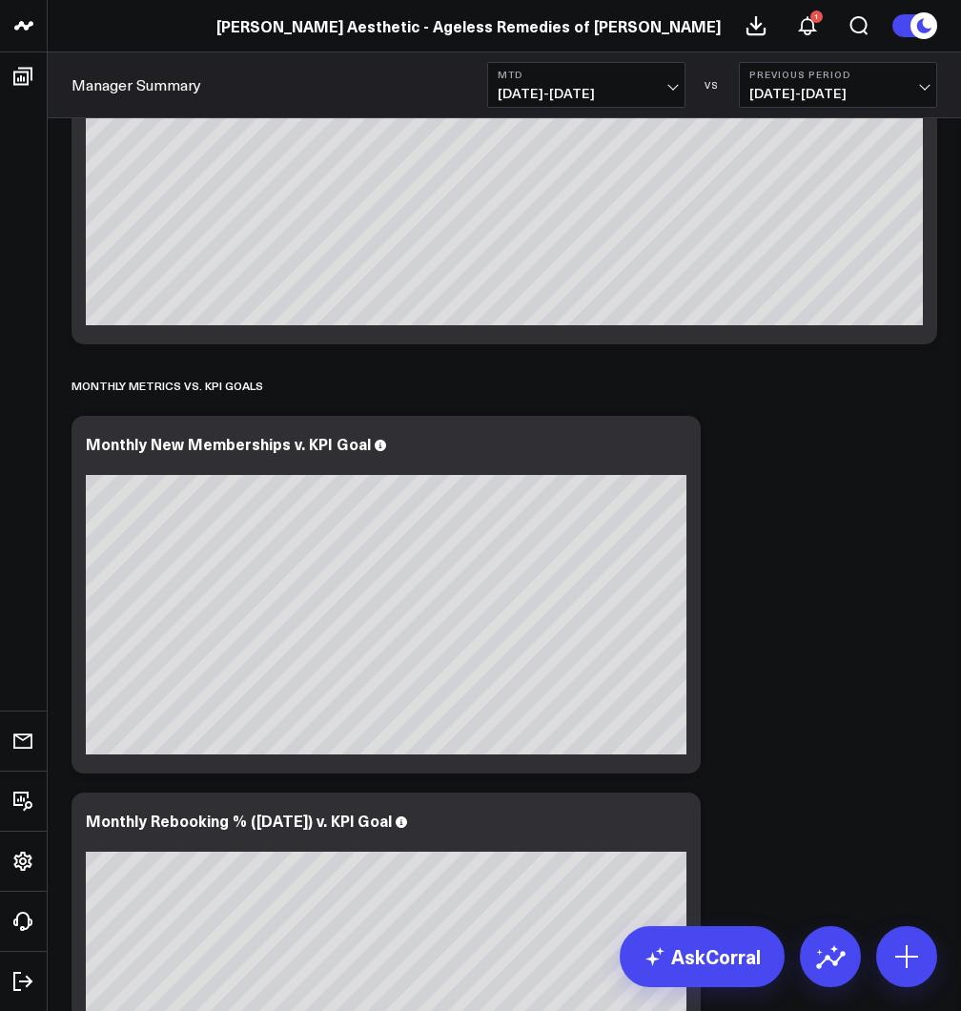
scroll to position [5688, 0]
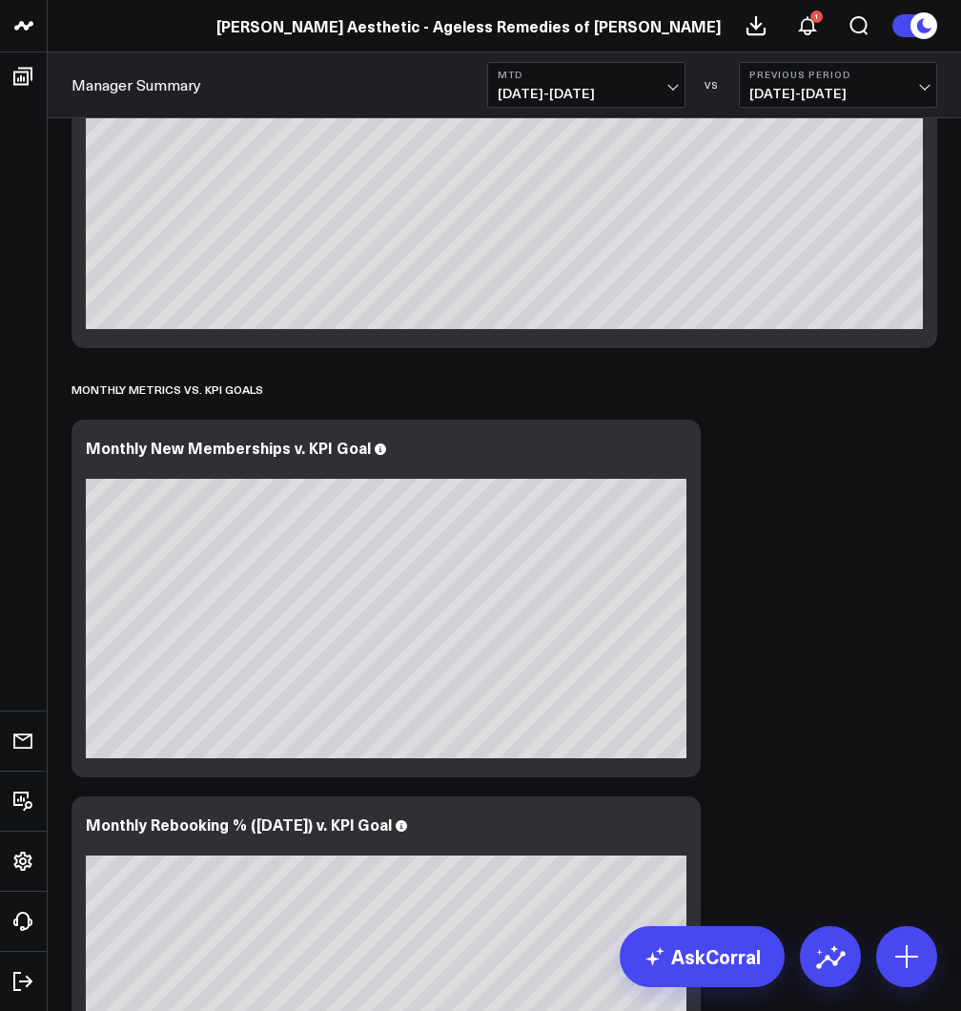
click at [881, 76] on b "Previous Period" at bounding box center [838, 74] width 177 height 11
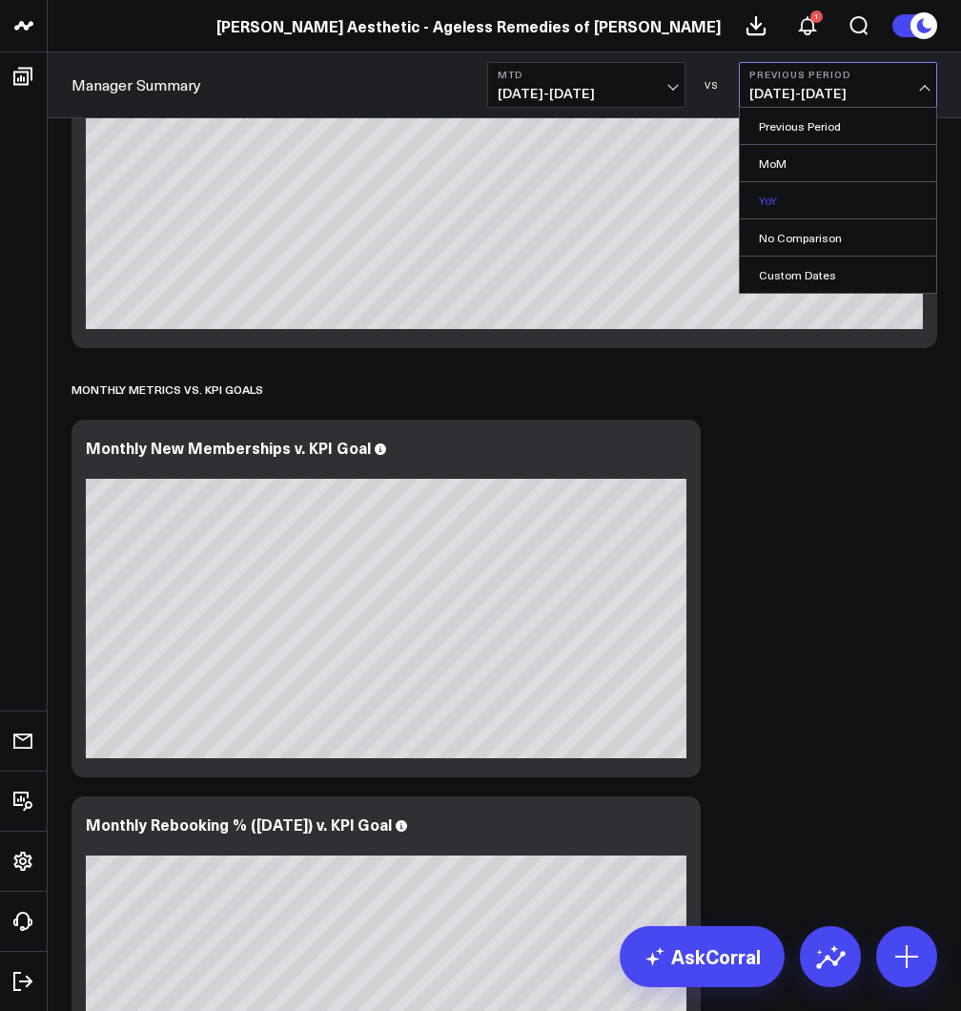
click at [806, 193] on link "YoY" at bounding box center [838, 200] width 196 height 36
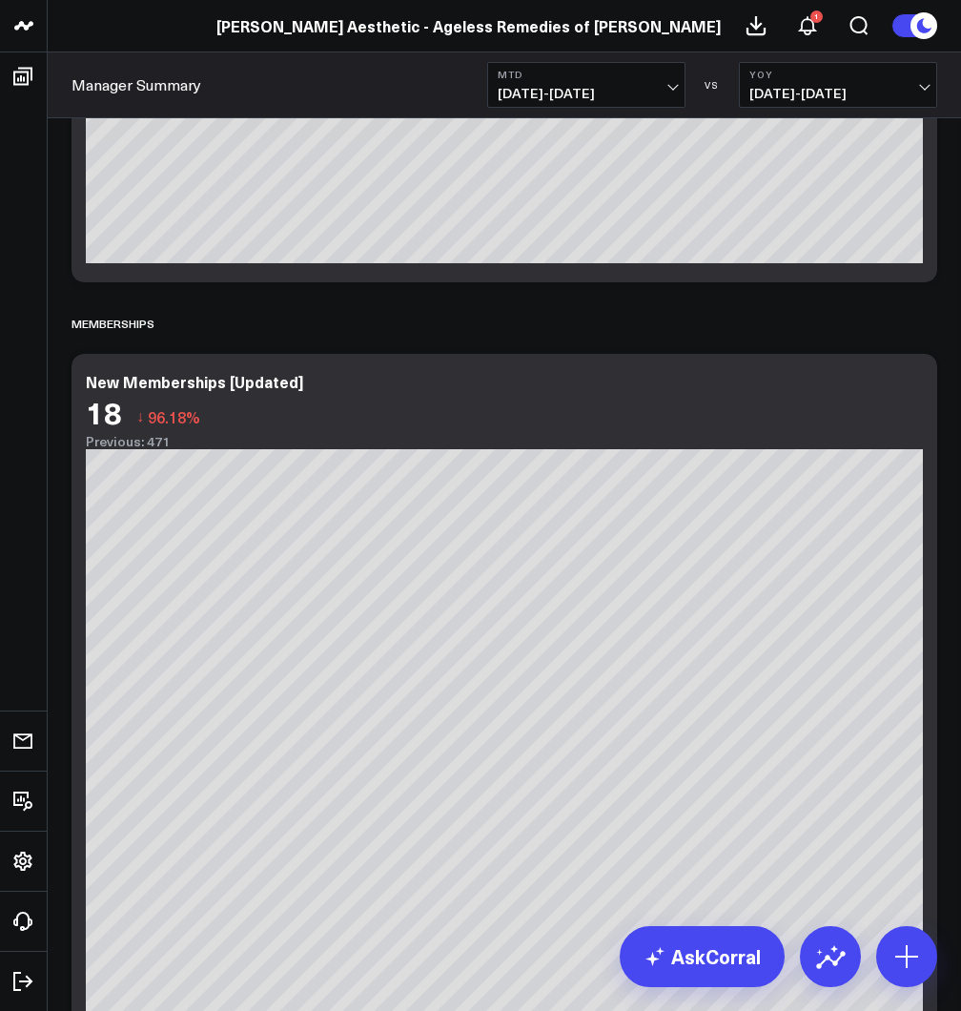
scroll to position [4971, 0]
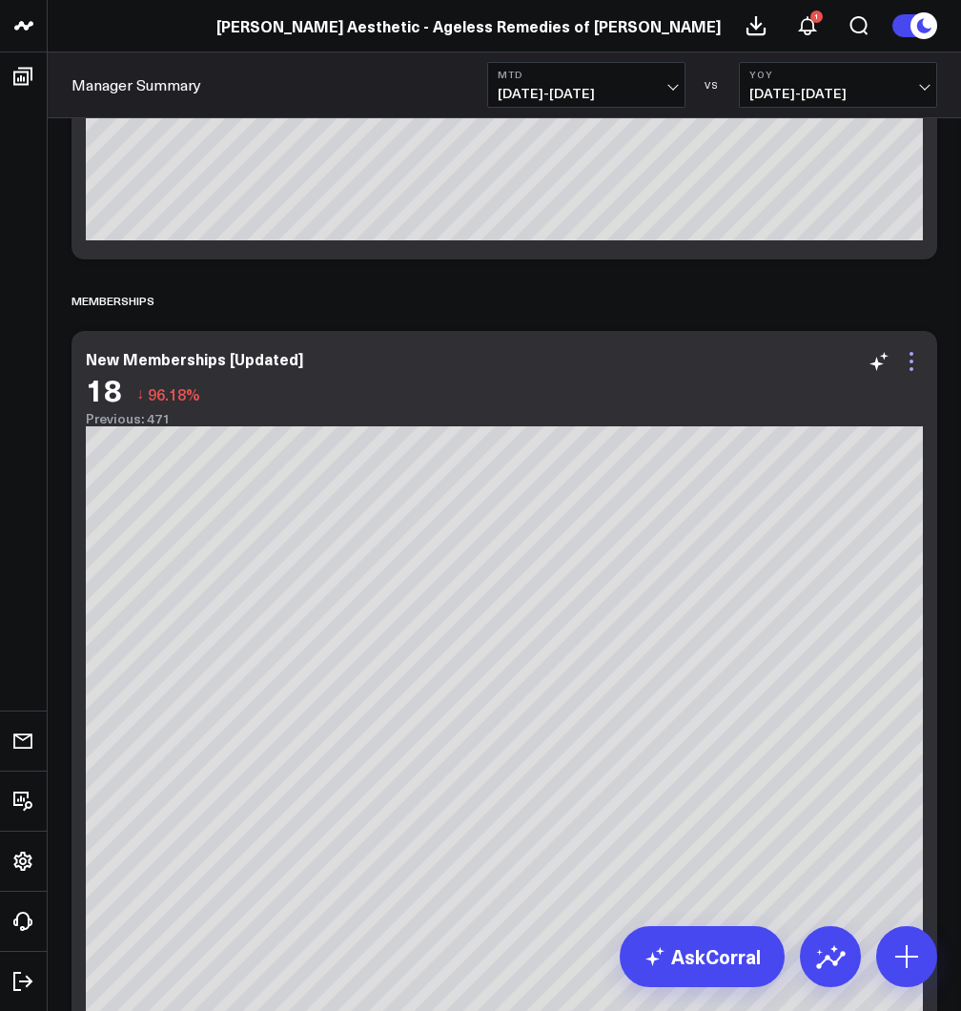
click at [917, 363] on icon at bounding box center [911, 361] width 23 height 23
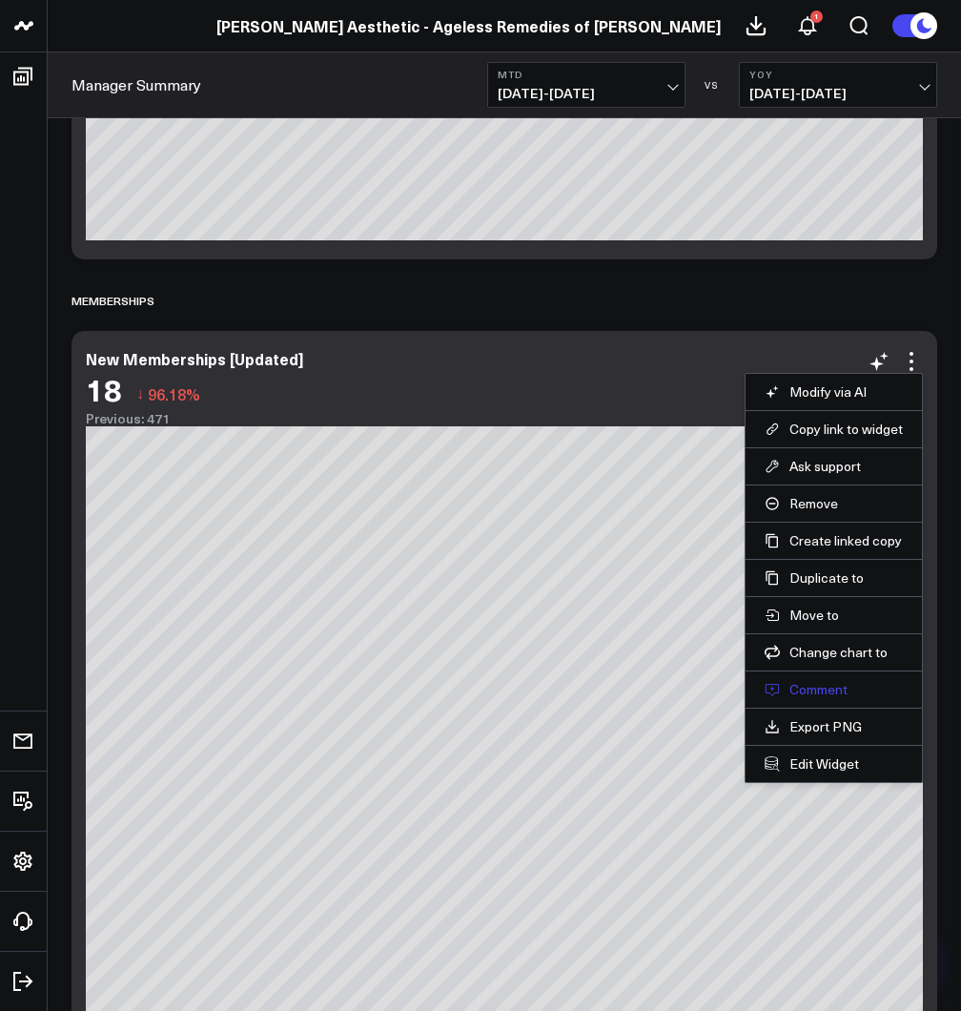
click at [826, 689] on button "Comment" at bounding box center [834, 689] width 138 height 17
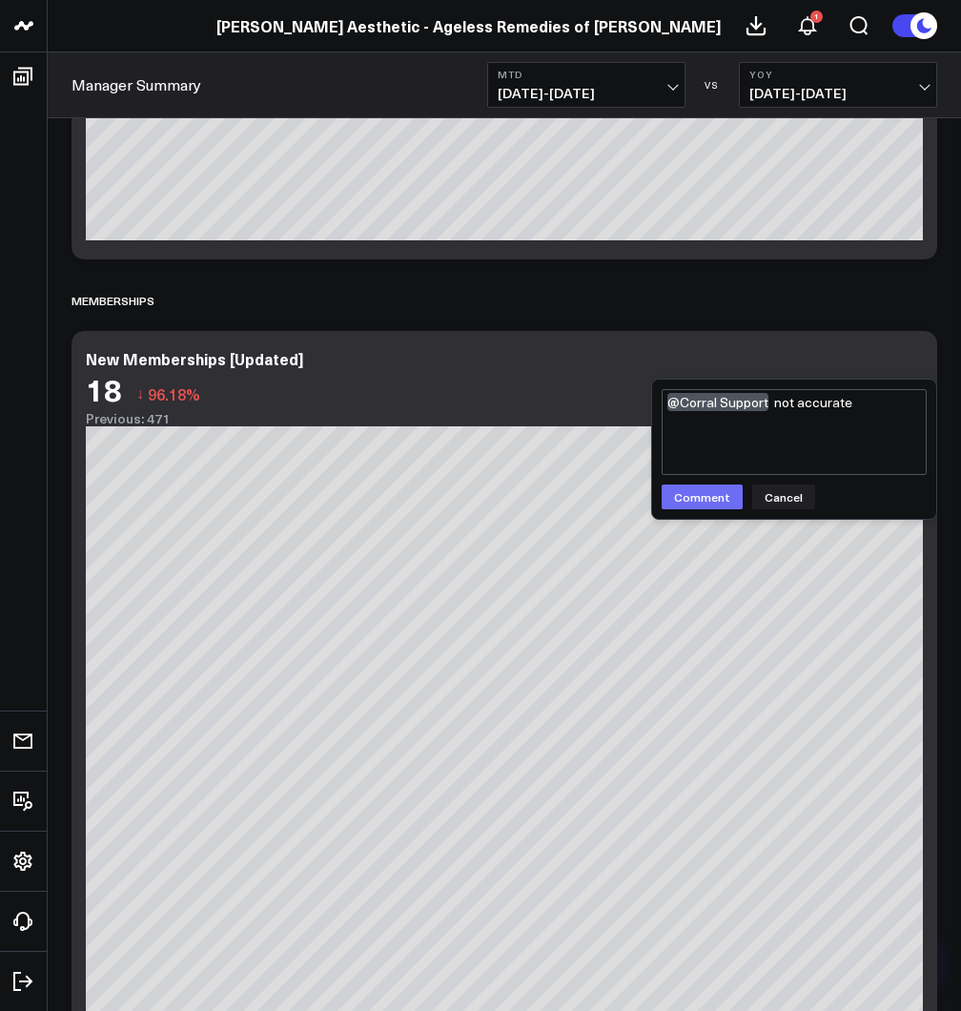
type textarea "@Corral Support not accurate"
click at [691, 496] on button "Comment" at bounding box center [702, 496] width 81 height 25
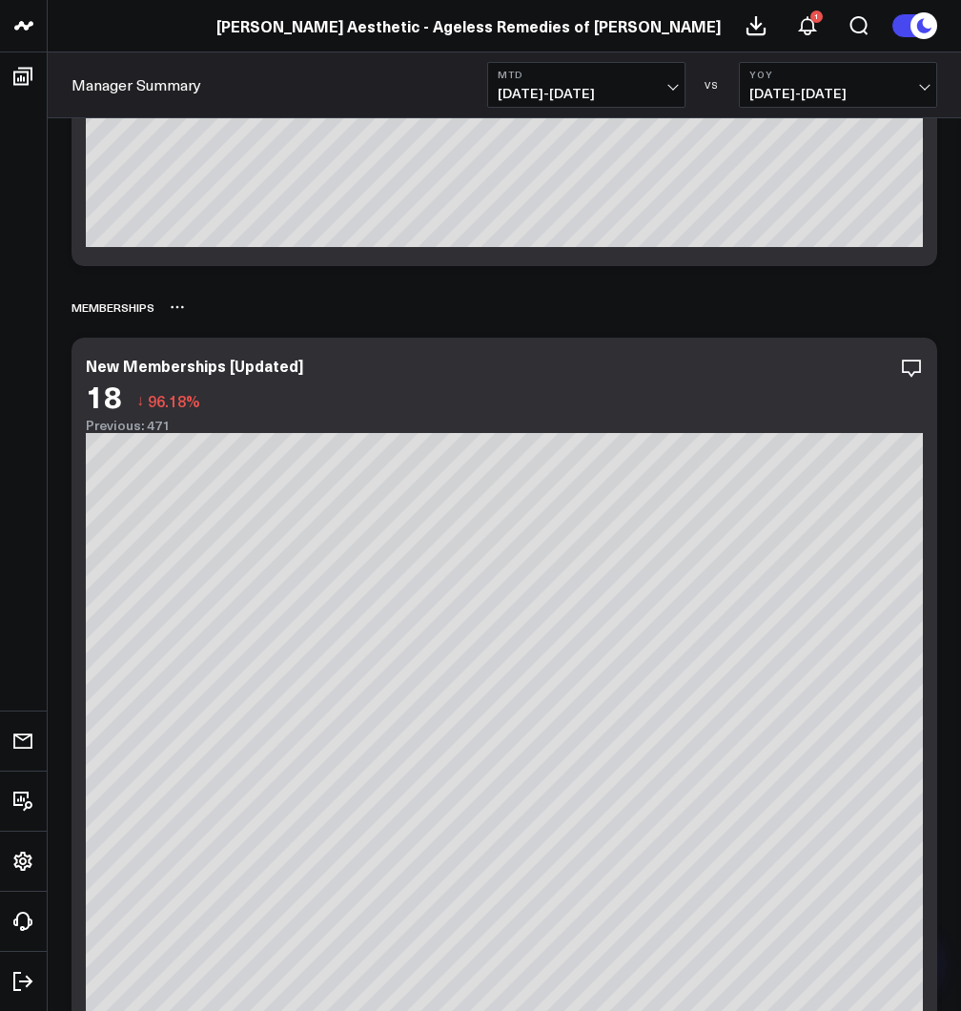
scroll to position [4967, 0]
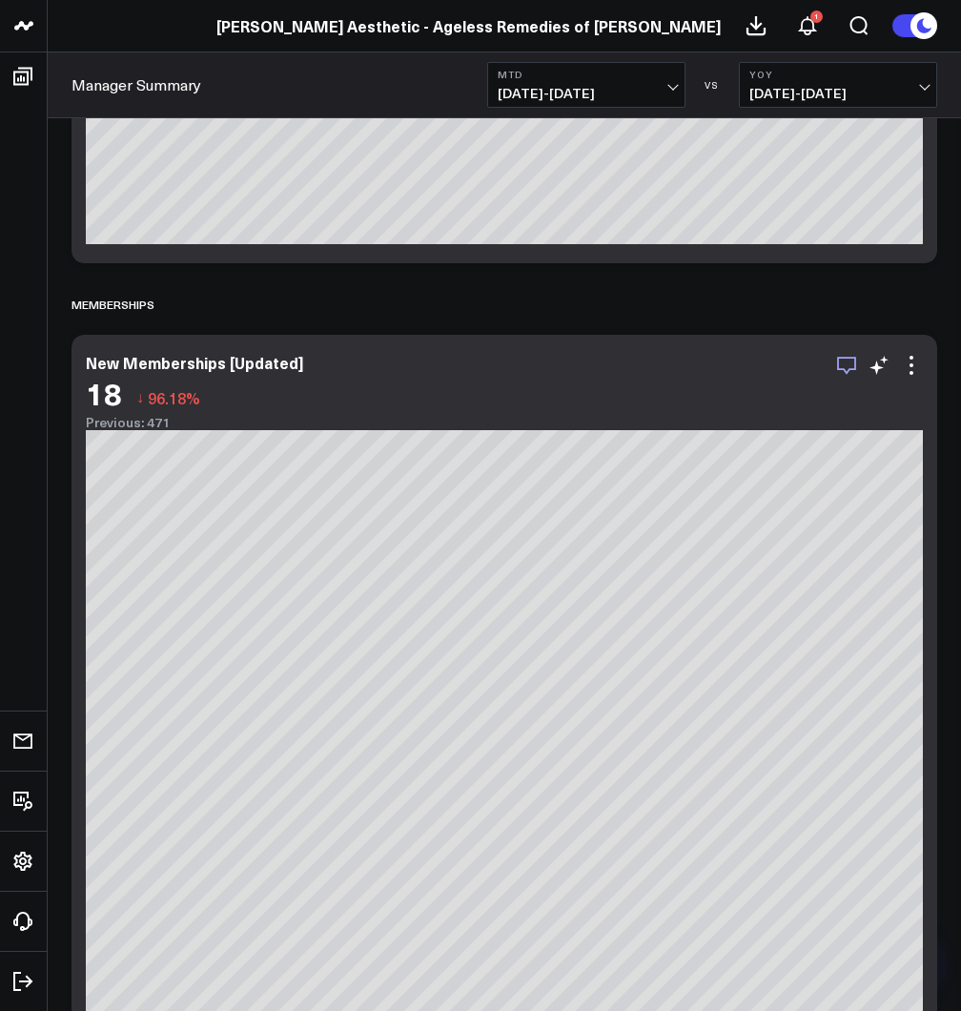
click at [853, 367] on icon "button" at bounding box center [846, 365] width 23 height 23
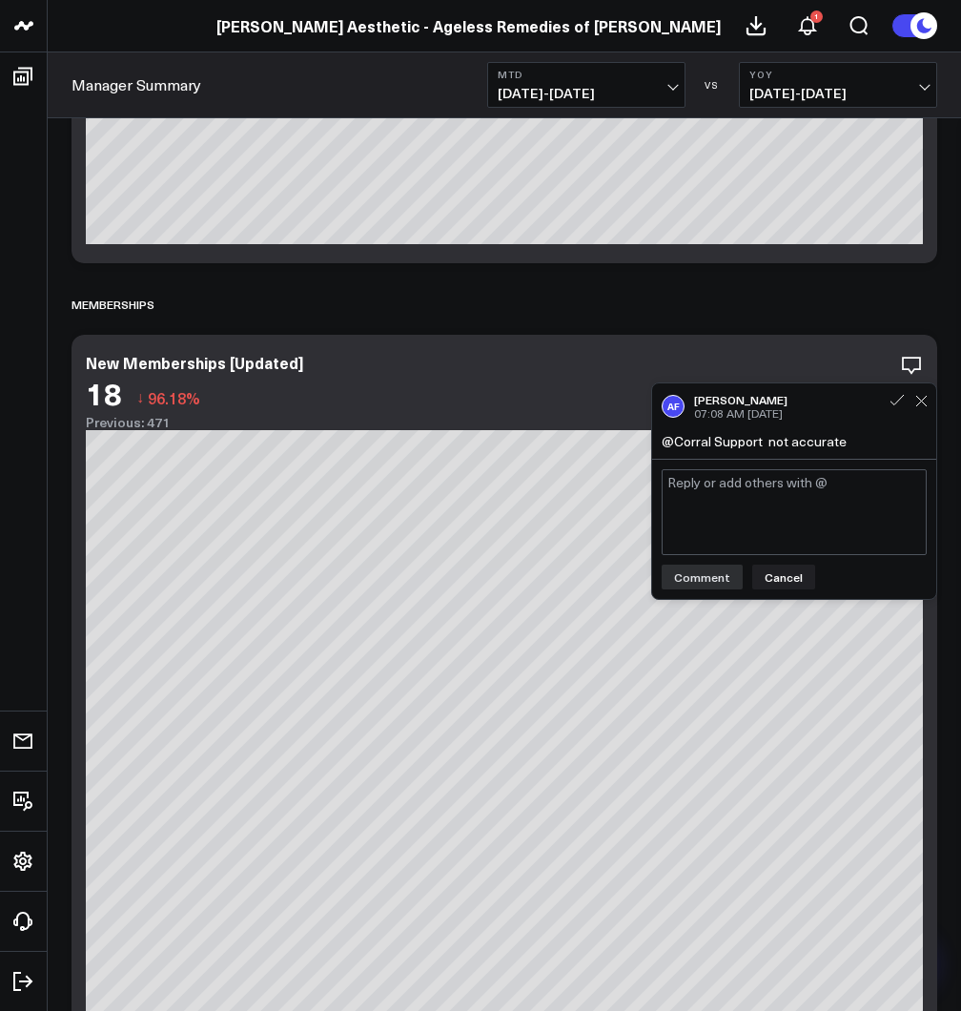
click at [760, 515] on textarea at bounding box center [794, 512] width 265 height 86
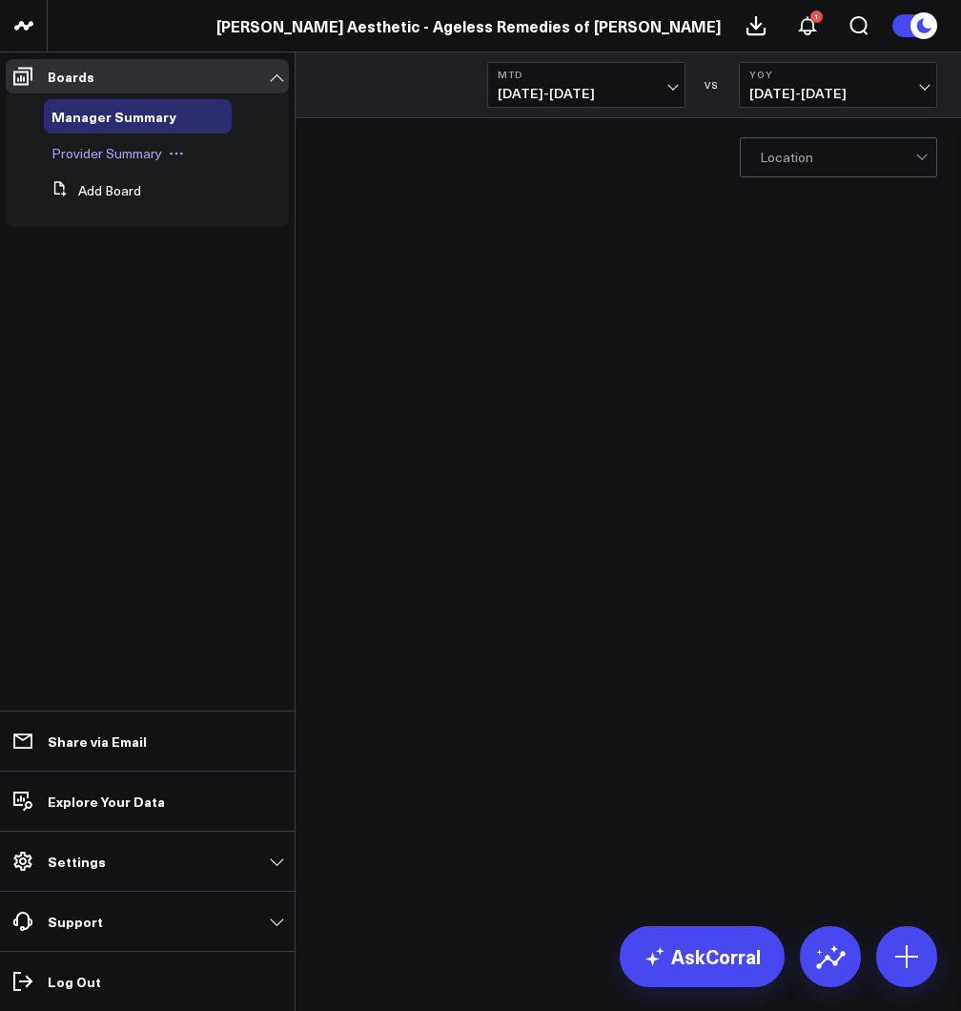
click at [114, 160] on span "Provider Summary" at bounding box center [107, 153] width 111 height 18
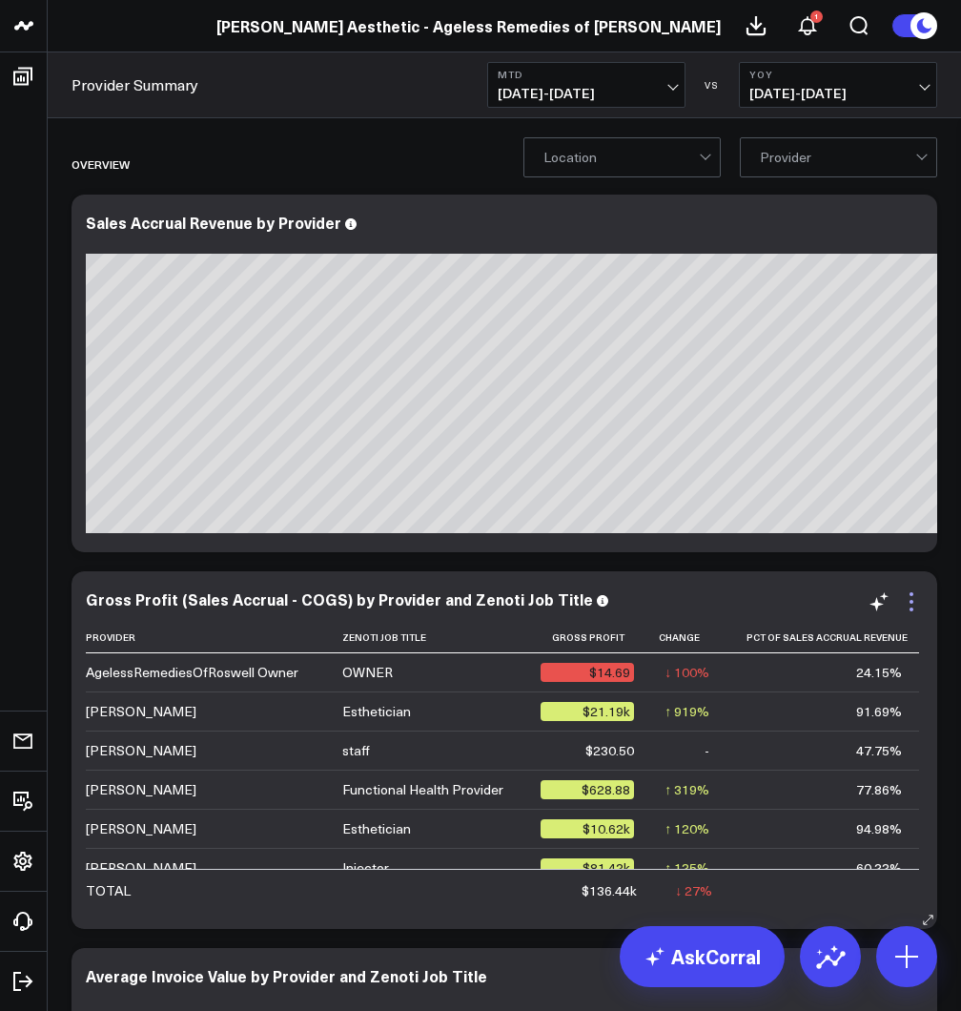
click at [908, 604] on icon at bounding box center [911, 601] width 23 height 23
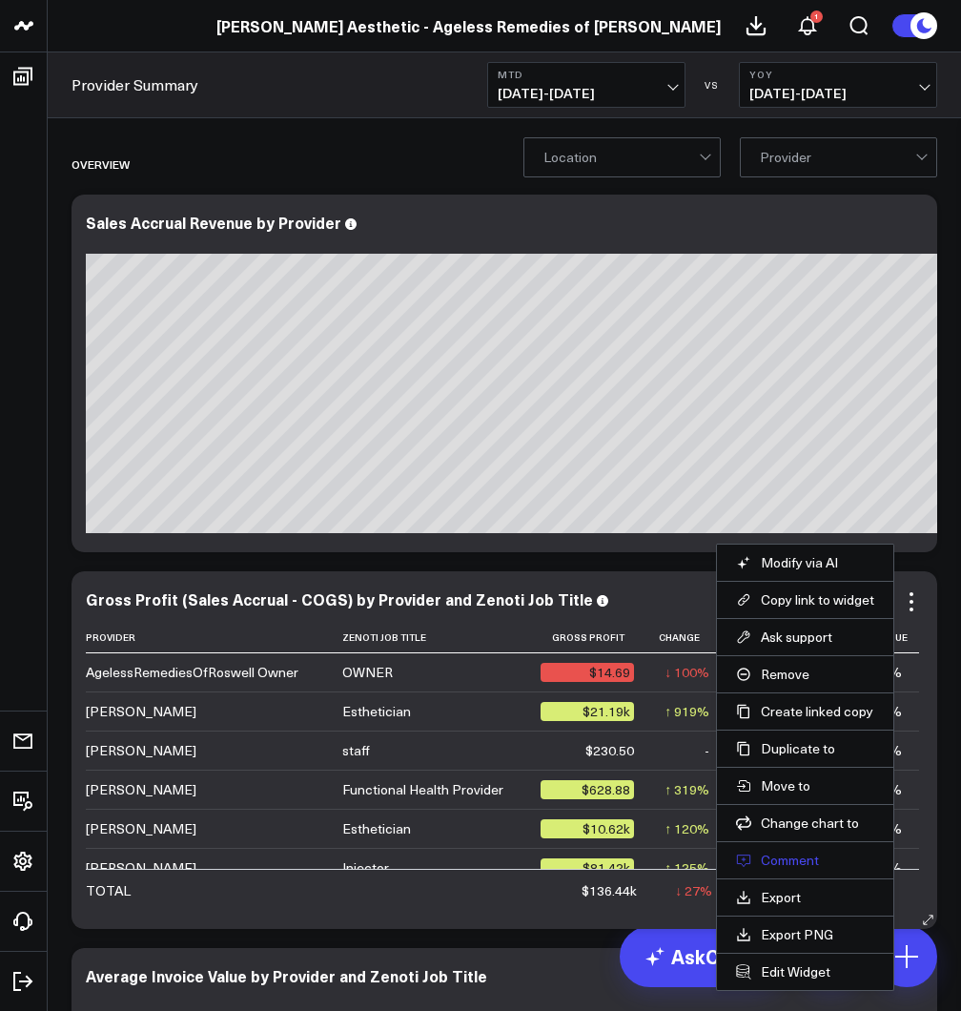
click at [797, 863] on button "Comment" at bounding box center [805, 860] width 138 height 17
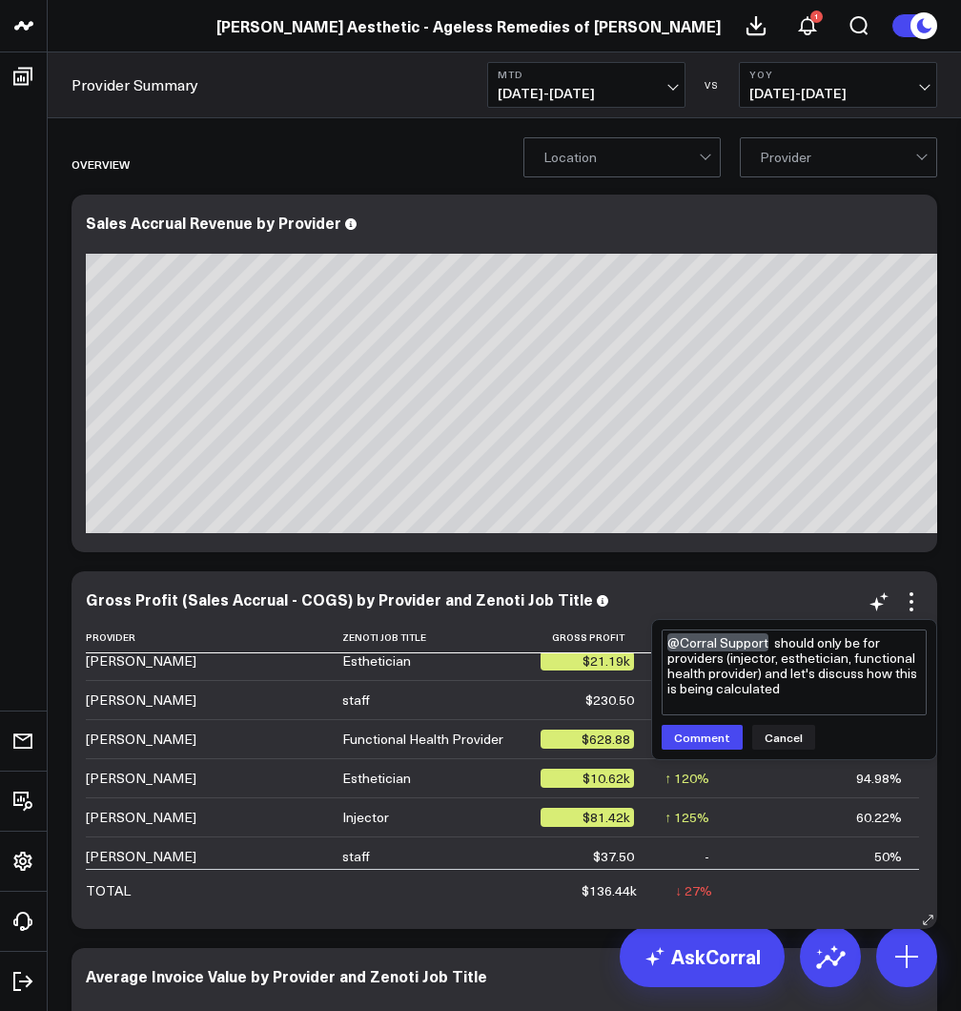
scroll to position [52, 0]
type textarea "@Corral Support should only be for providers (injector, esthetician, functional…"
click at [718, 742] on button "Comment" at bounding box center [702, 737] width 81 height 25
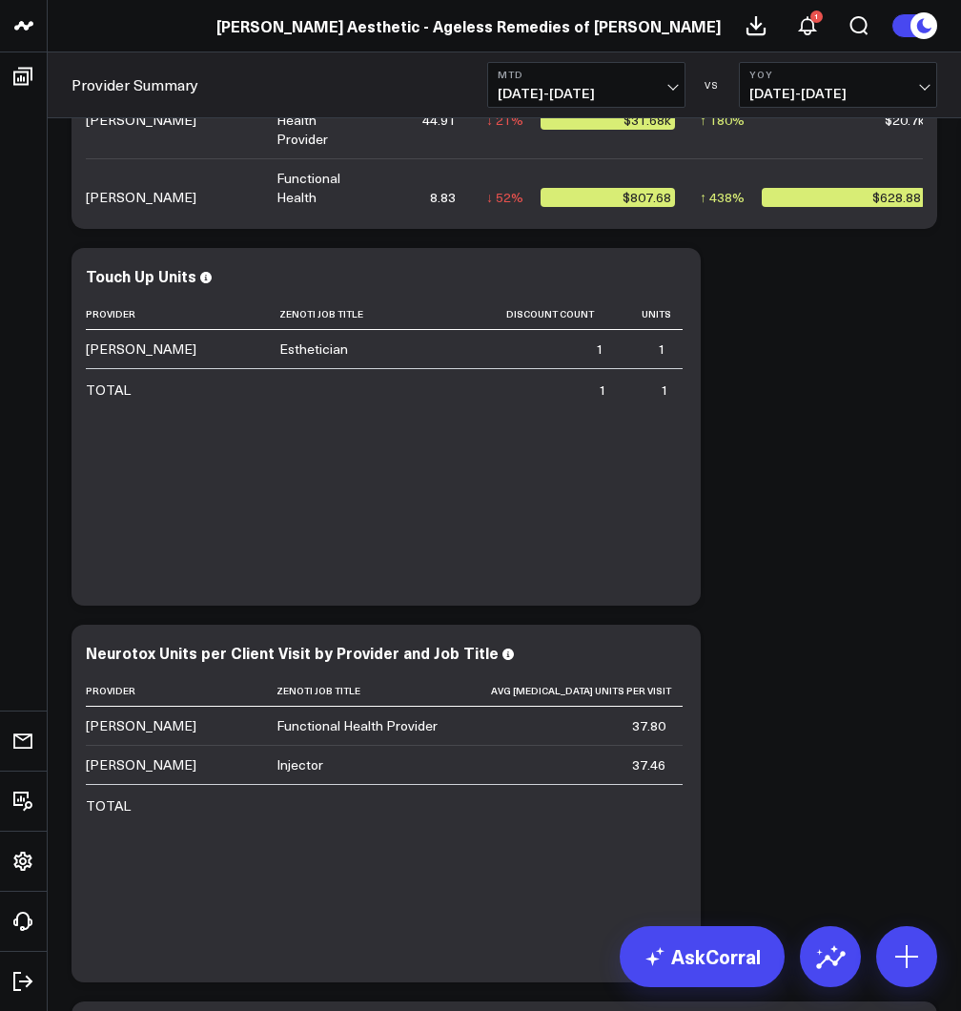
scroll to position [1443, 0]
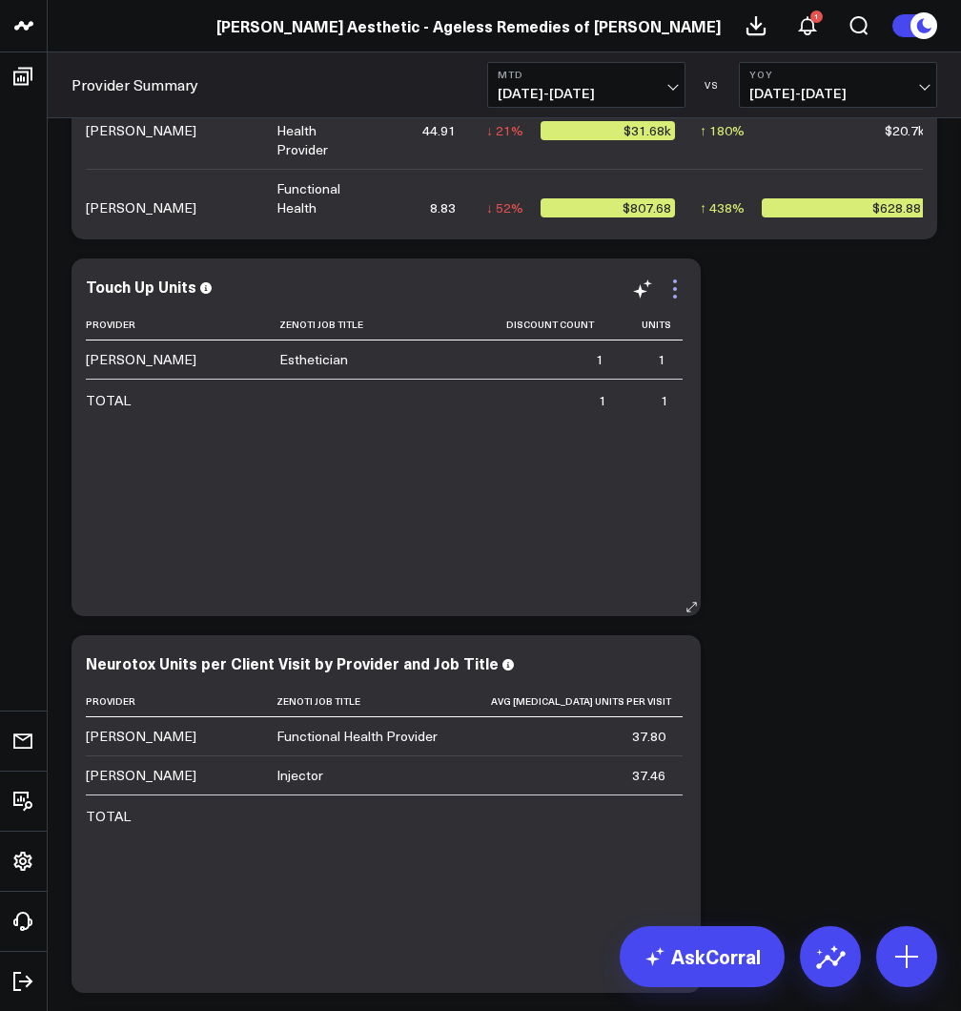
click at [671, 283] on icon at bounding box center [675, 289] width 23 height 23
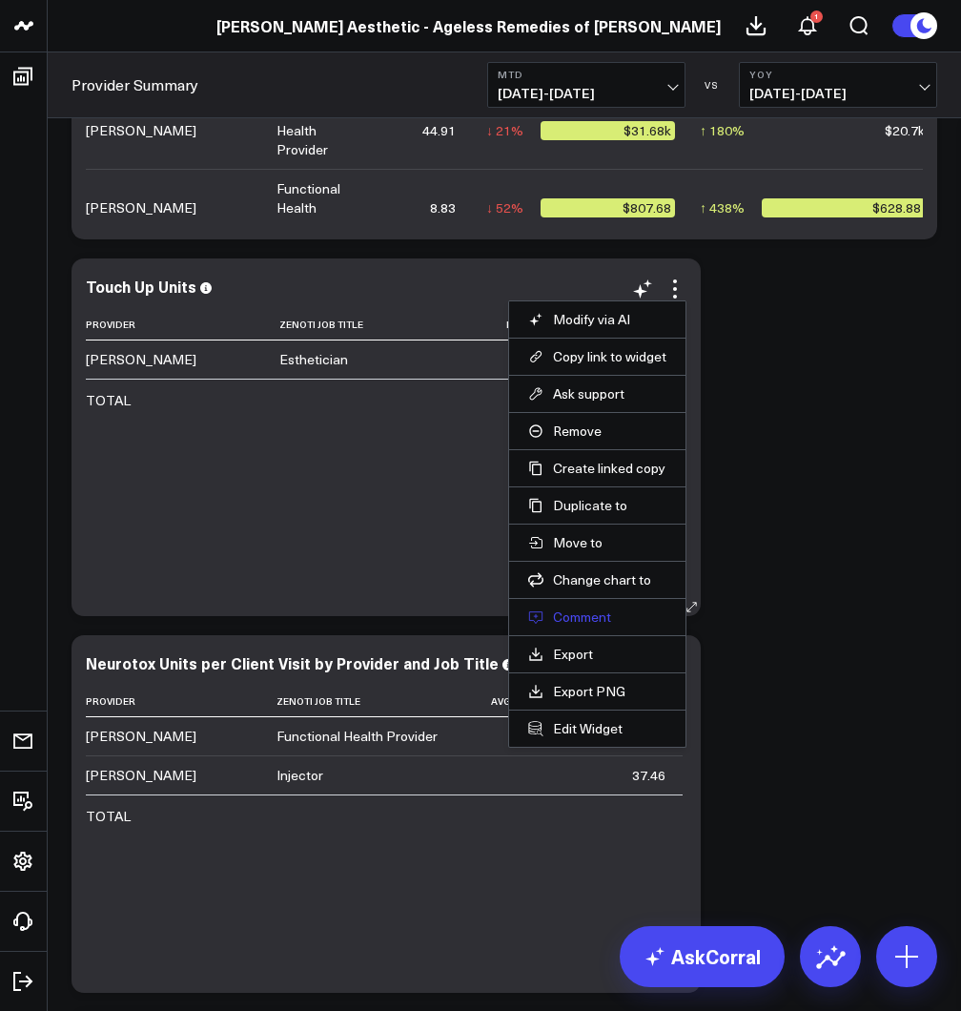
click at [588, 617] on button "Comment" at bounding box center [597, 616] width 138 height 17
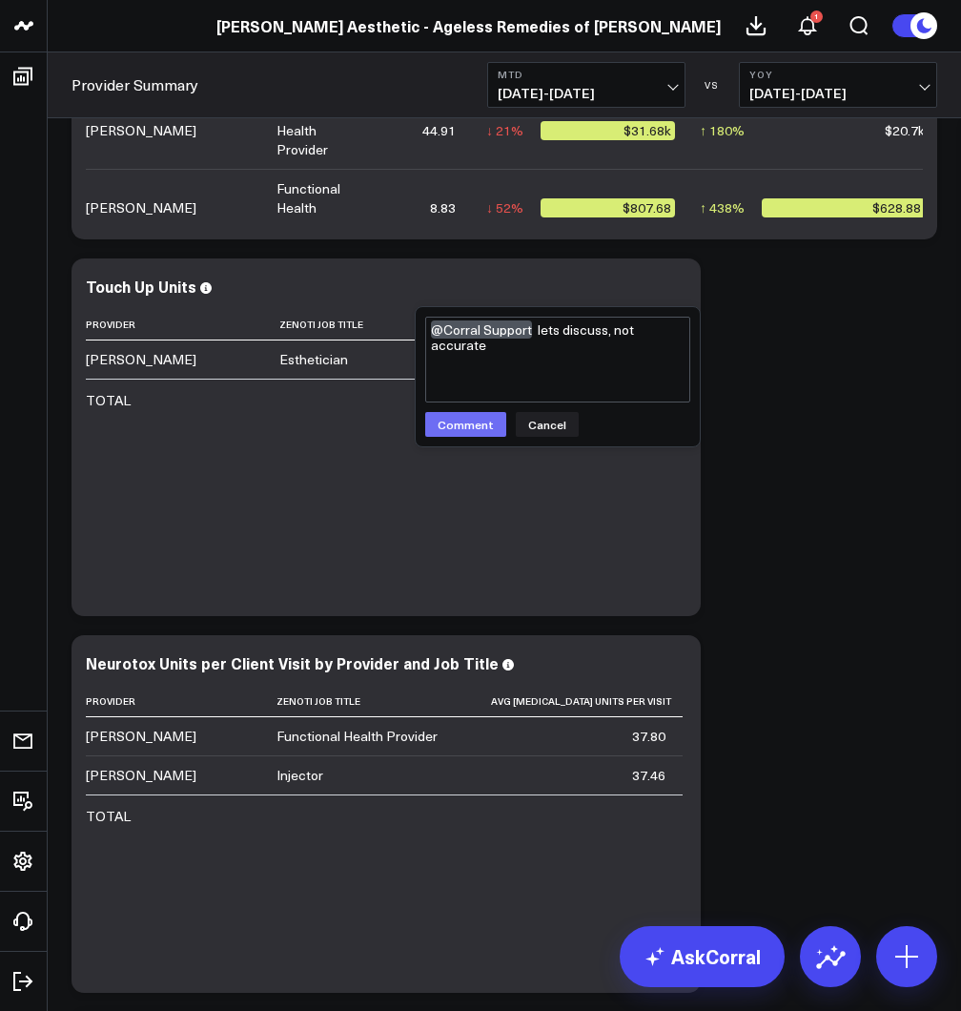
type textarea "@Corral Support lets discuss, not accurate"
click at [441, 428] on button "Comment" at bounding box center [465, 424] width 81 height 25
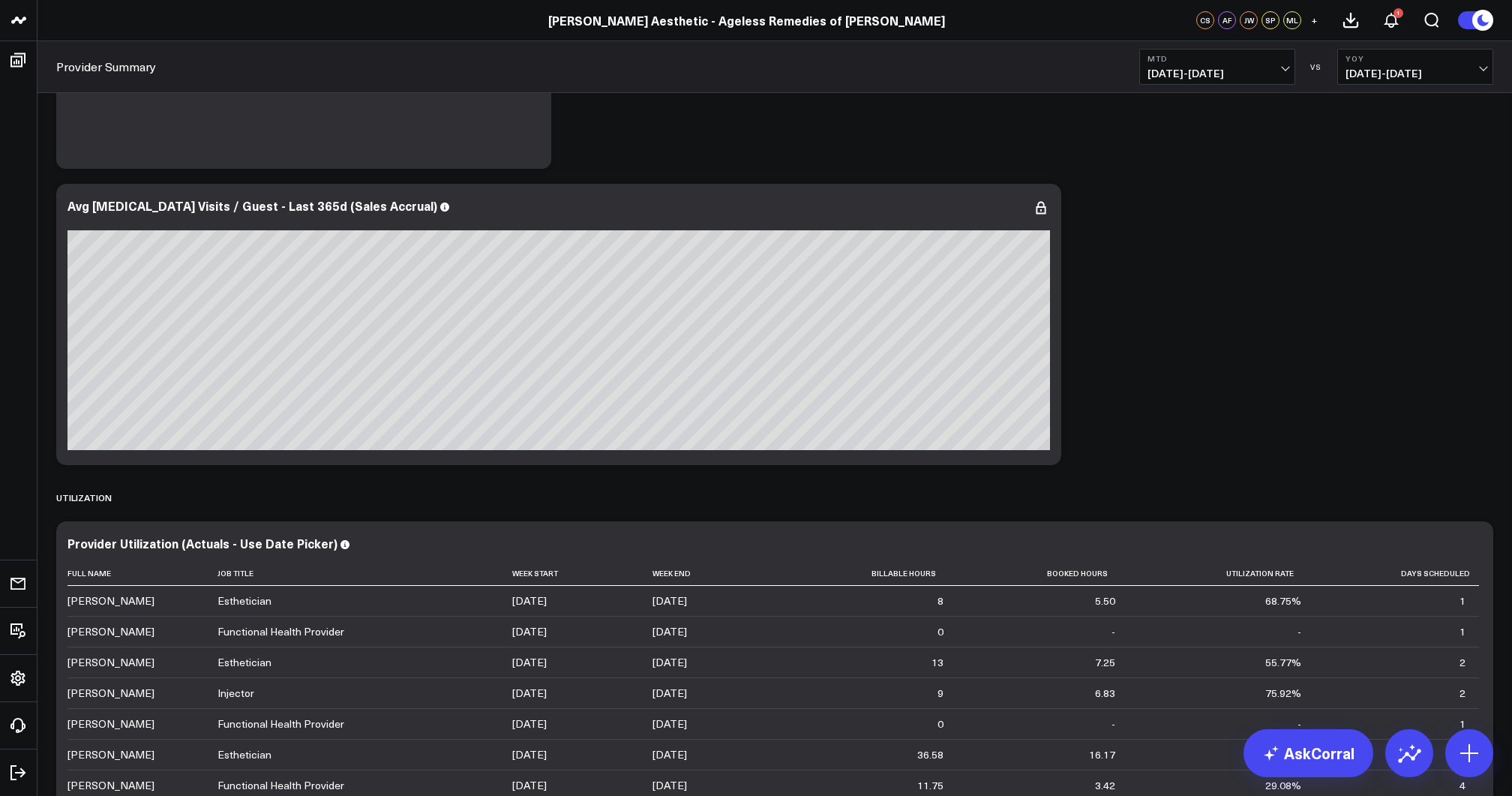
scroll to position [3283, 0]
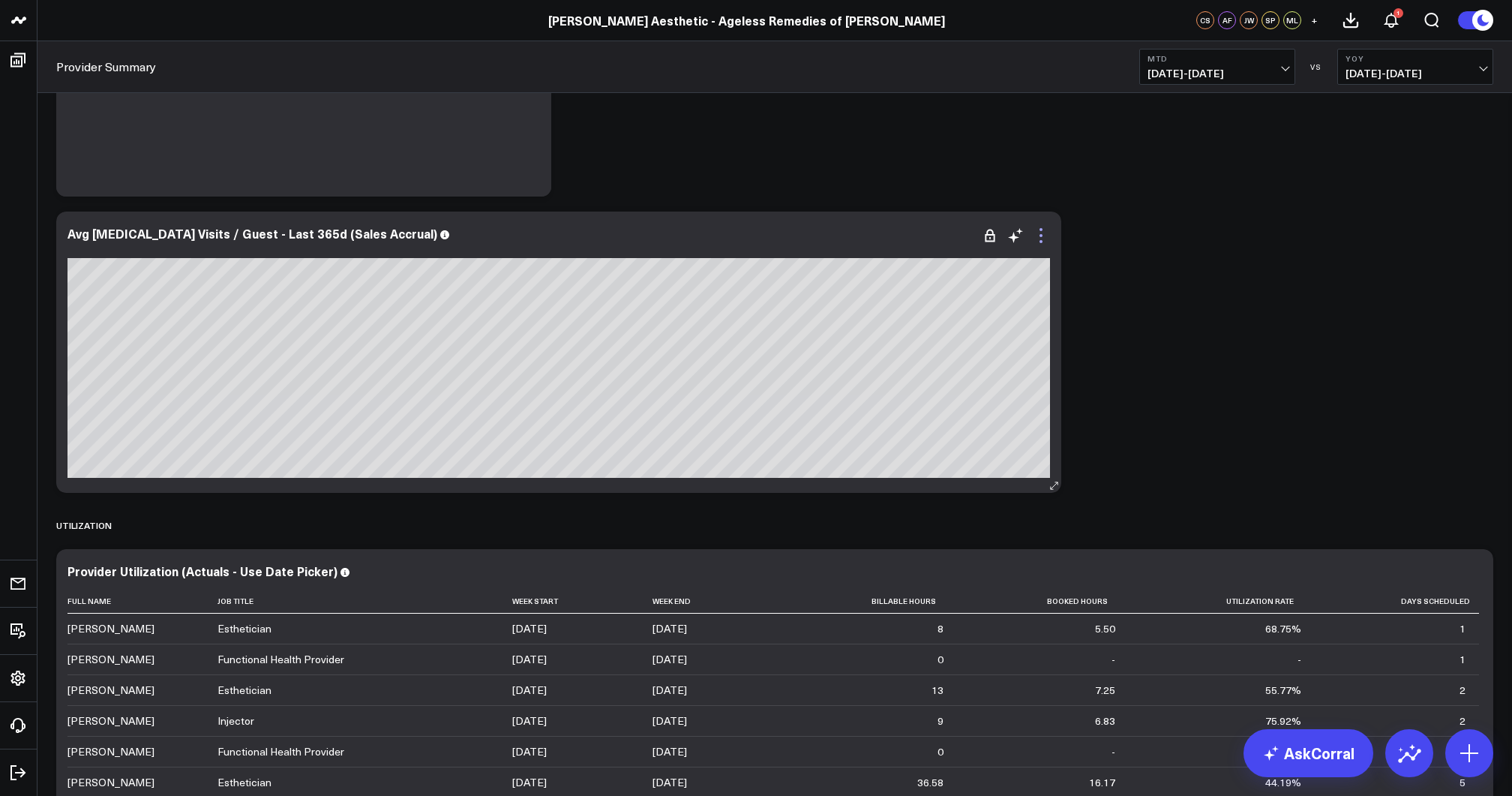
click at [755, 235] on icon at bounding box center [1041, 236] width 3 height 3
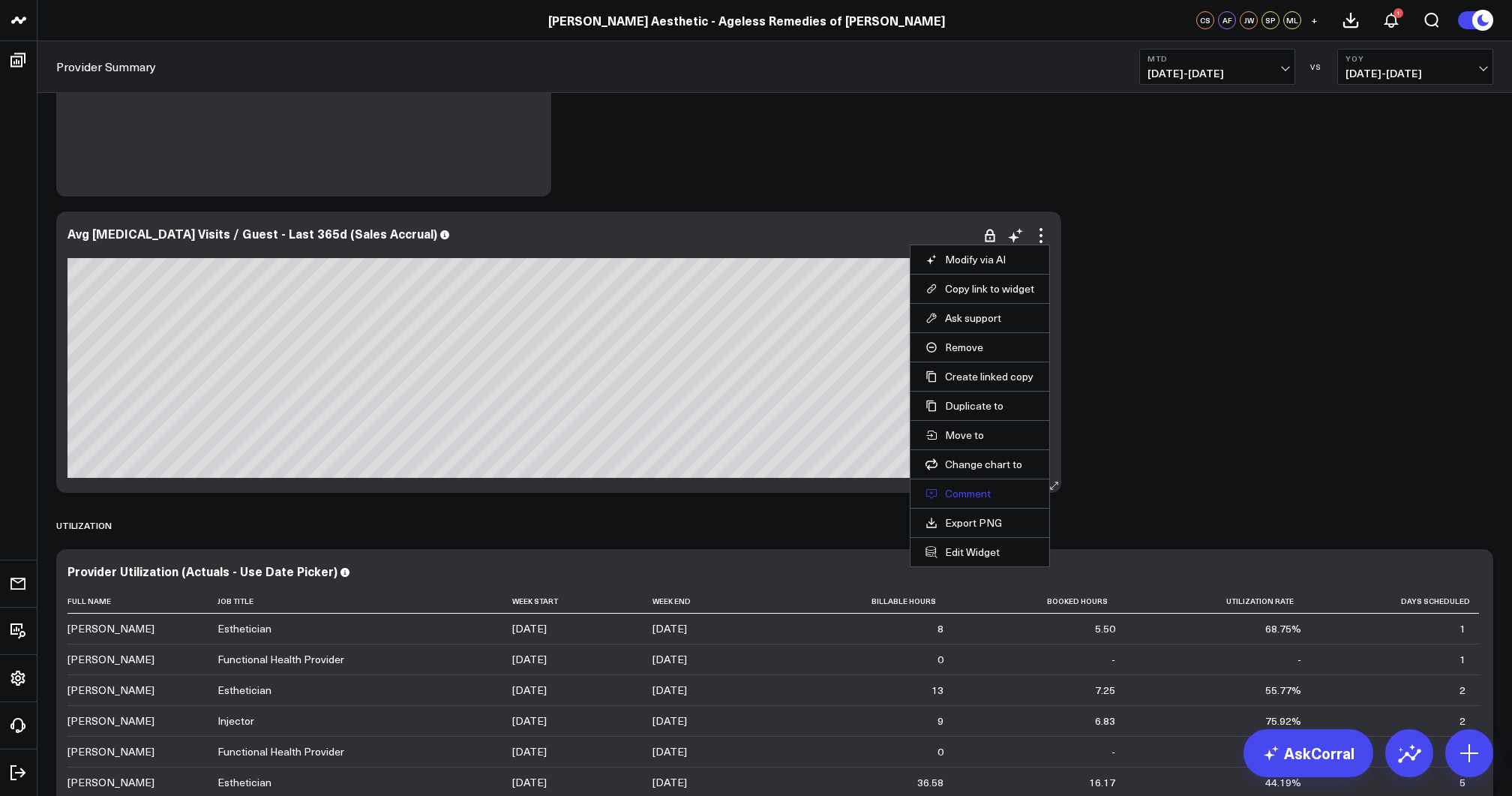
click at [755, 491] on button "Comment" at bounding box center [980, 493] width 109 height 13
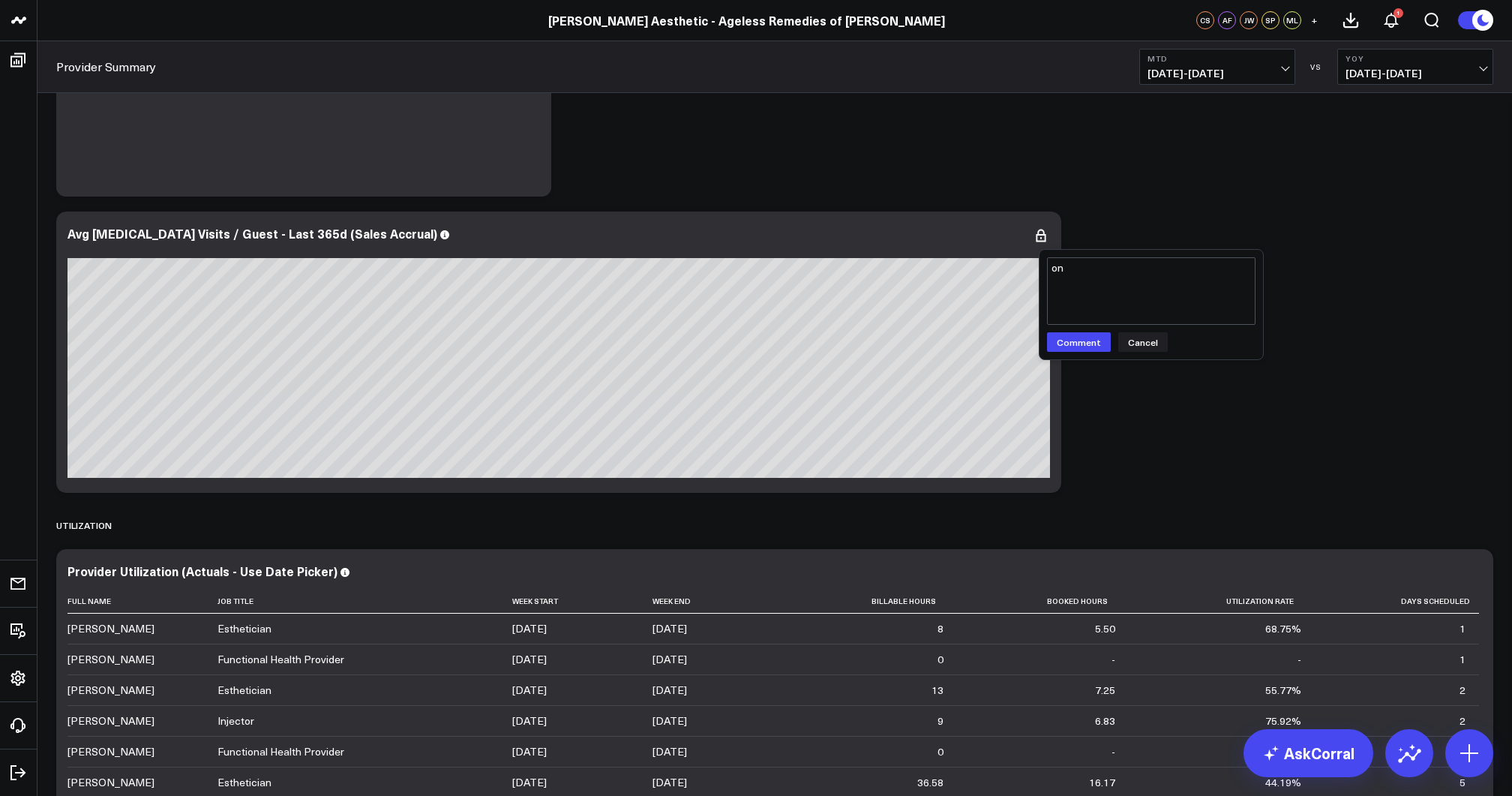
type textarea "o"
type textarea "@Corral Support only providers should be included - injector and functional hea…"
click at [755, 343] on button "Comment" at bounding box center [1078, 341] width 64 height 20
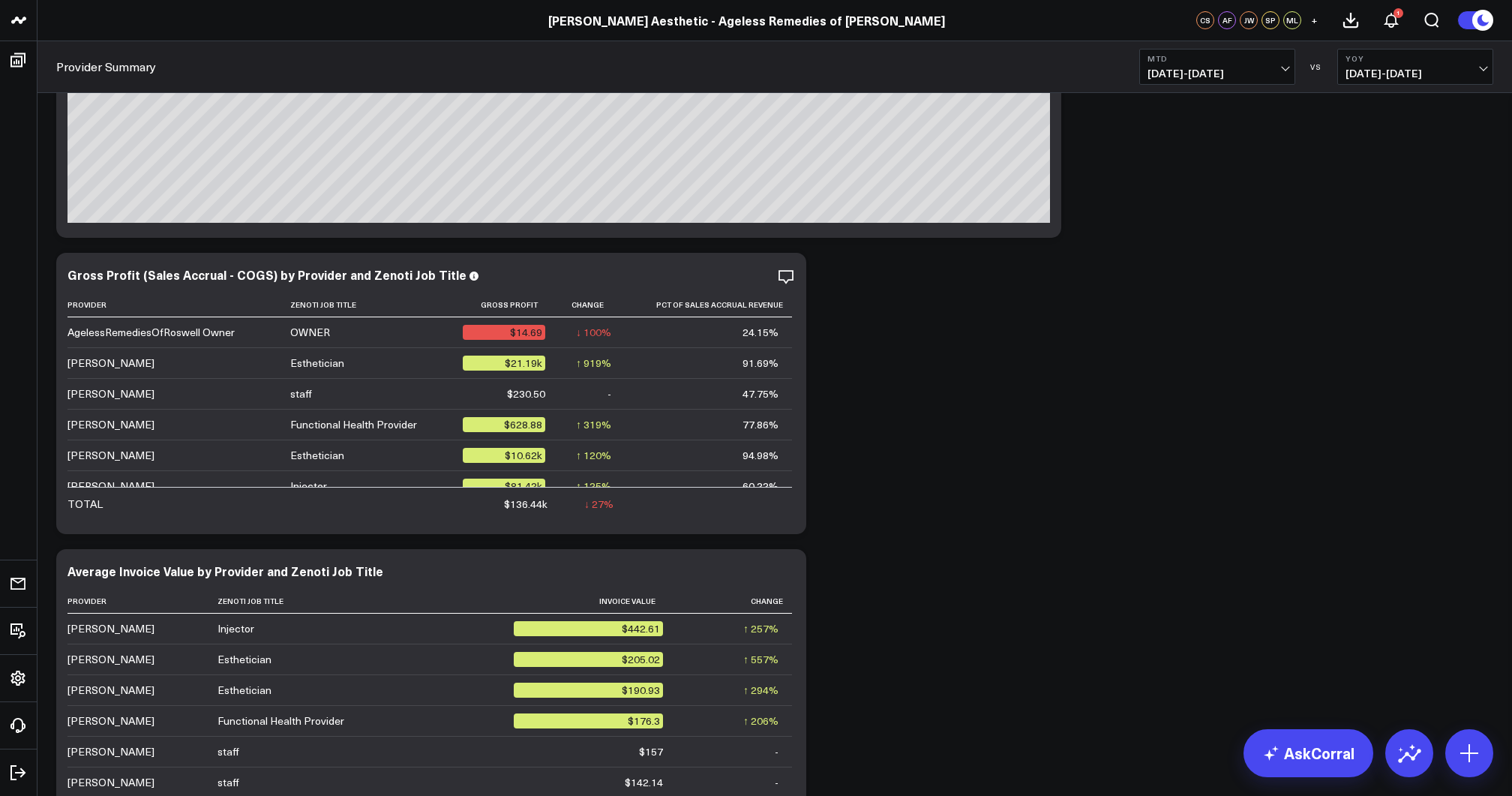
scroll to position [251, 0]
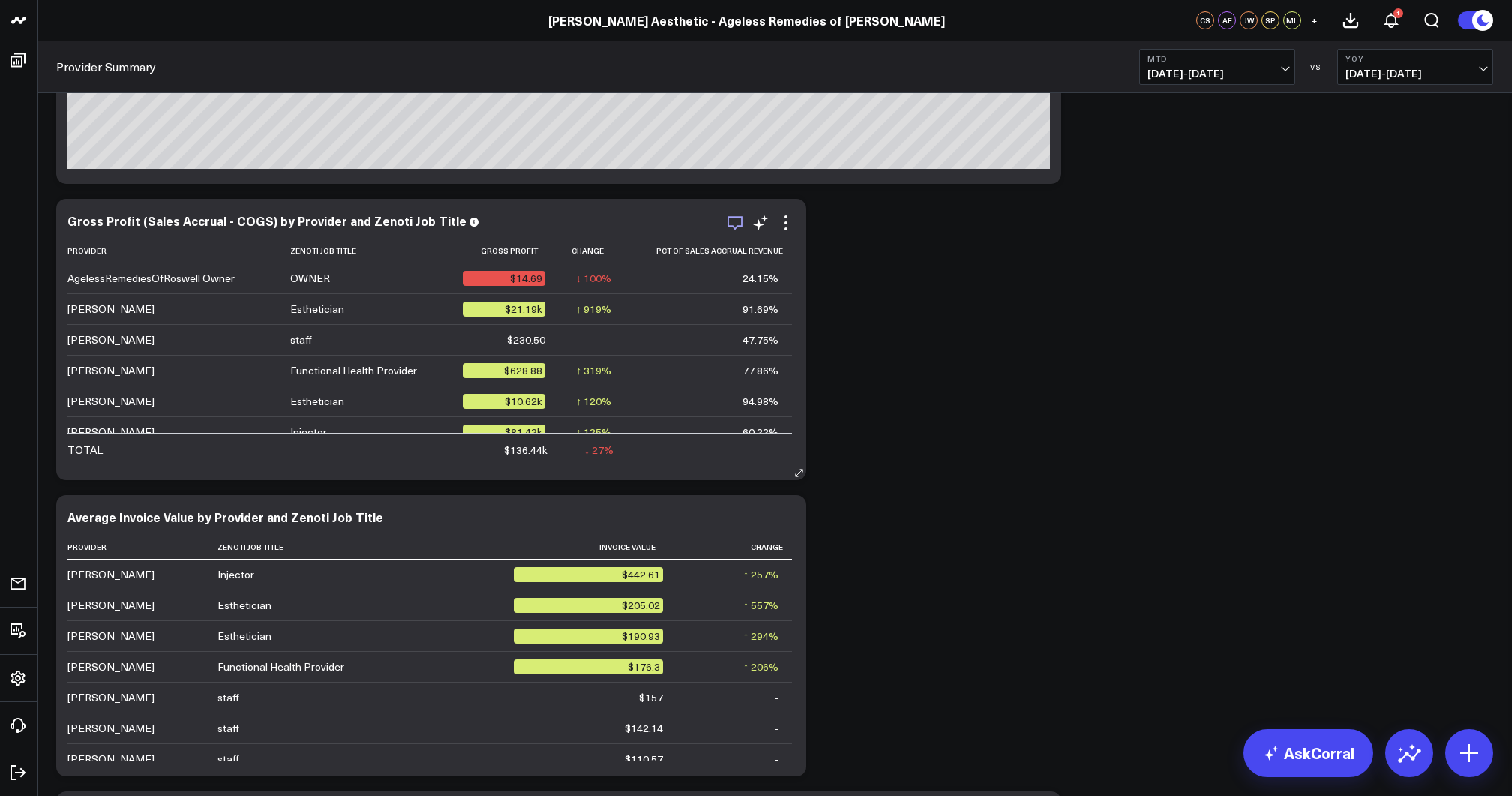
click at [738, 223] on icon "button" at bounding box center [734, 223] width 18 height 18
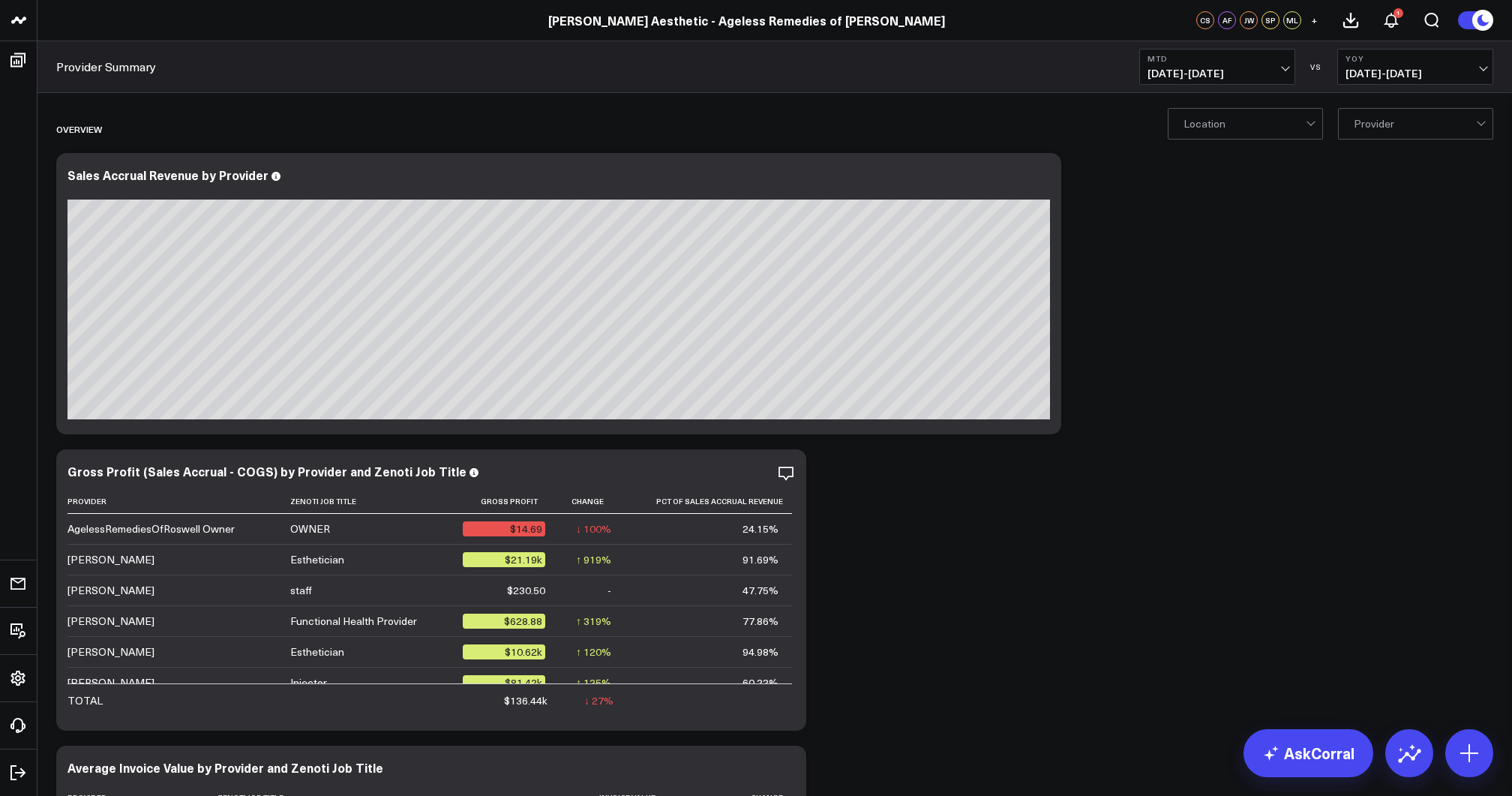
scroll to position [0, 0]
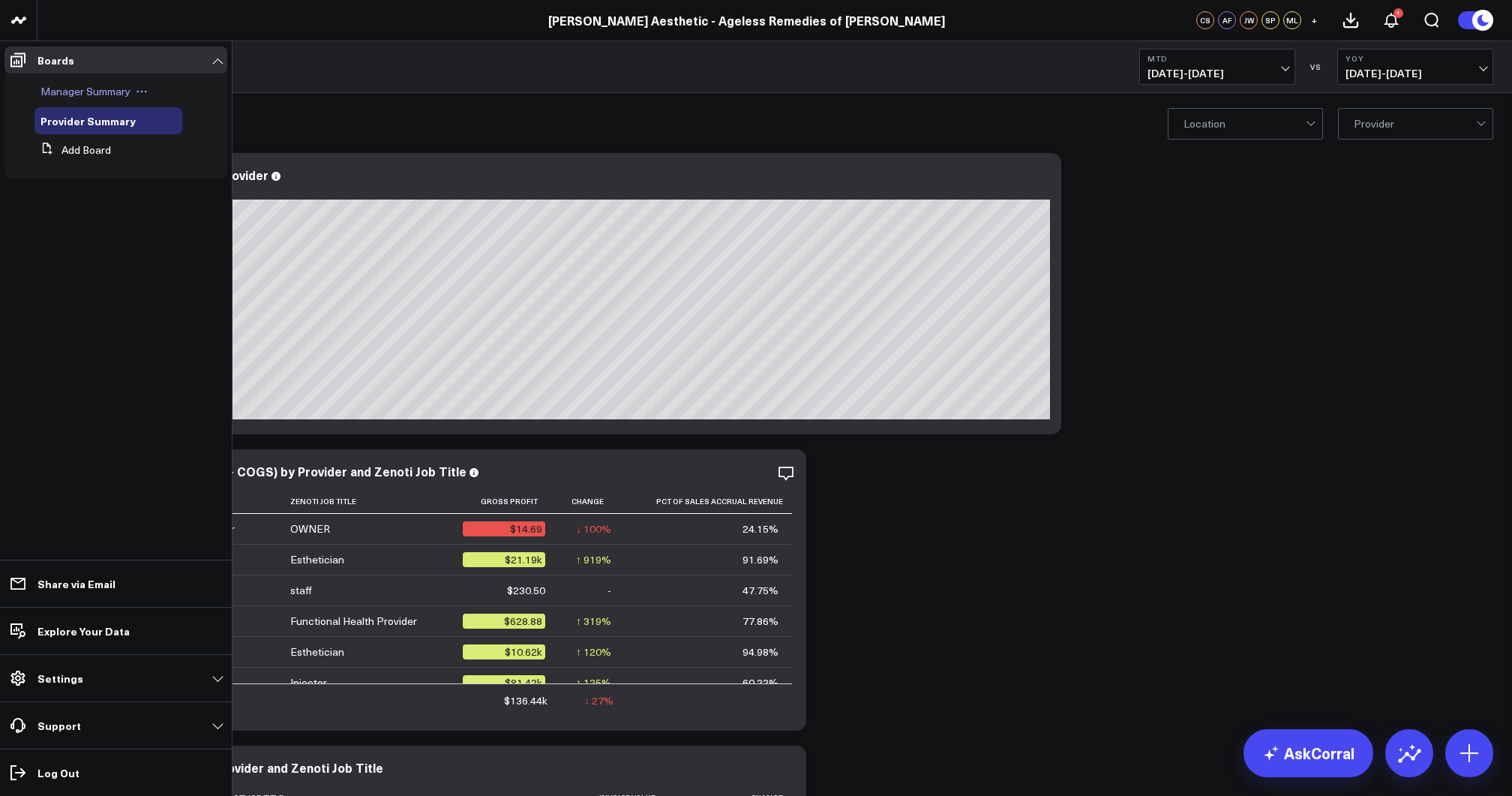
click at [57, 91] on span "Manager Summary" at bounding box center [86, 91] width 90 height 14
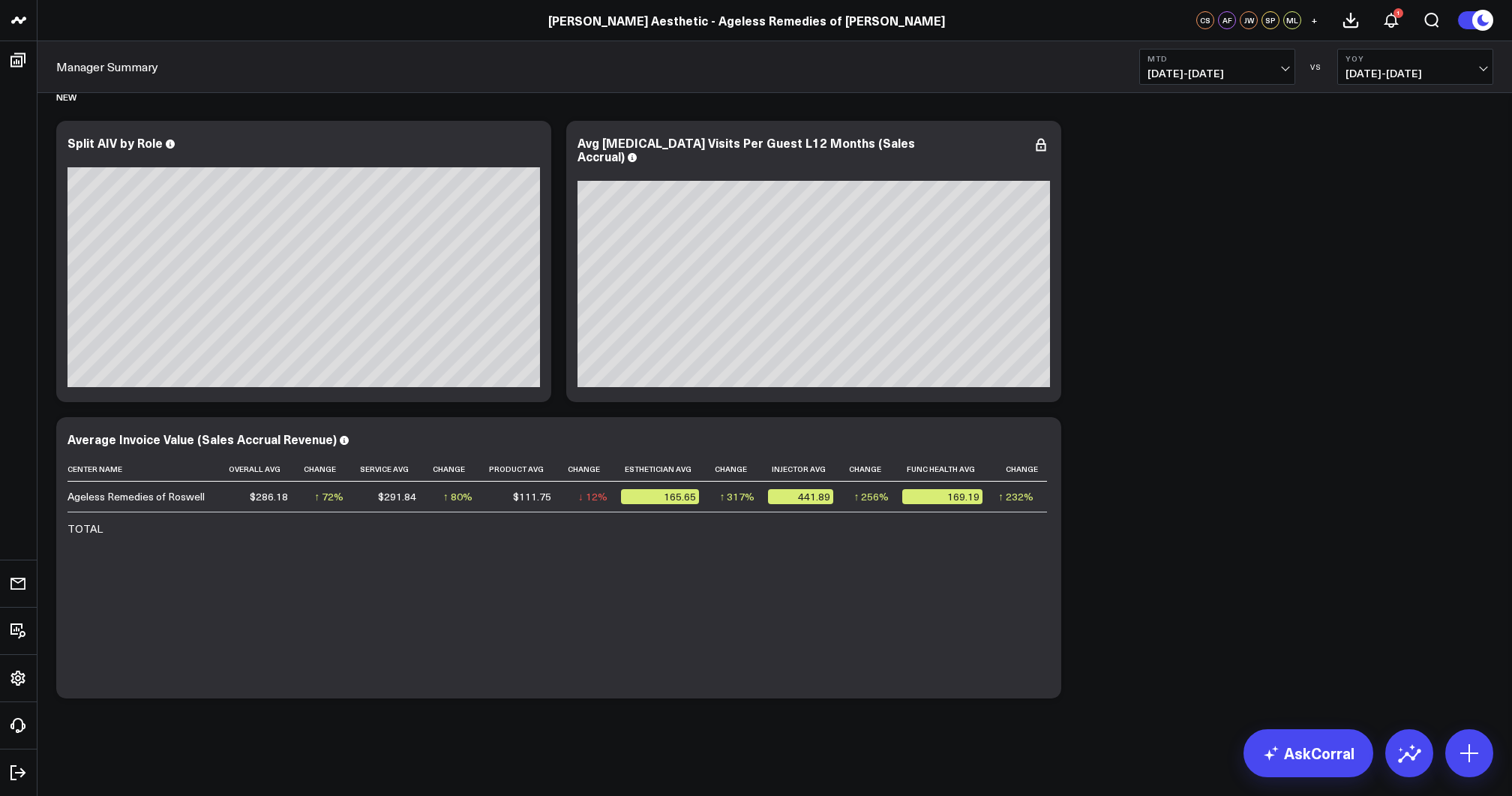
scroll to position [5357, 0]
click at [755, 77] on span "08/01/24 - 08/24/24" at bounding box center [1415, 73] width 139 height 12
click at [755, 127] on link "MoM" at bounding box center [1415, 128] width 154 height 28
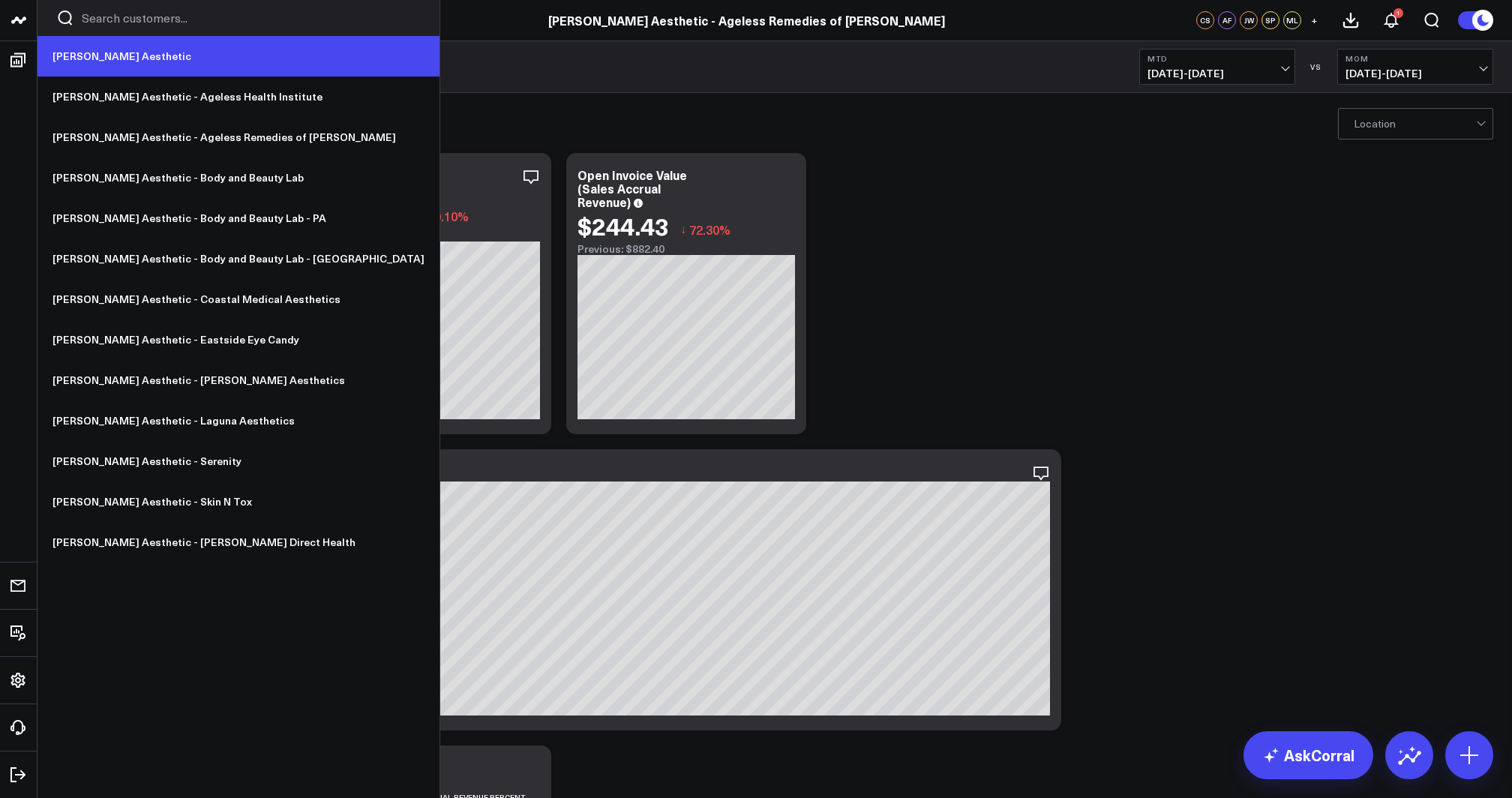
click at [116, 61] on link "[PERSON_NAME] Aesthetic" at bounding box center [238, 57] width 402 height 41
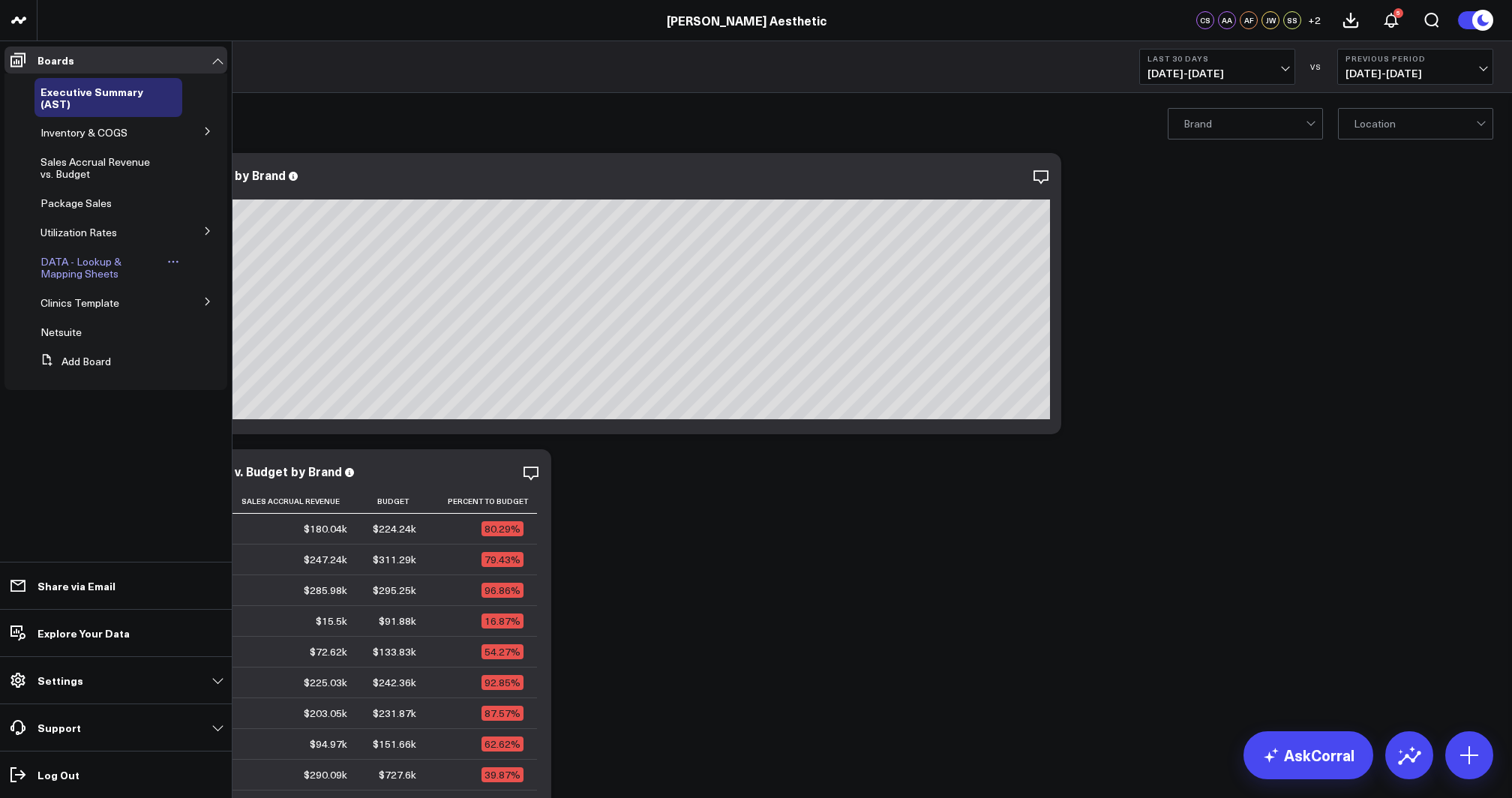
click at [100, 261] on span "DATA - Lookup & Mapping Sheets" at bounding box center [81, 267] width 81 height 26
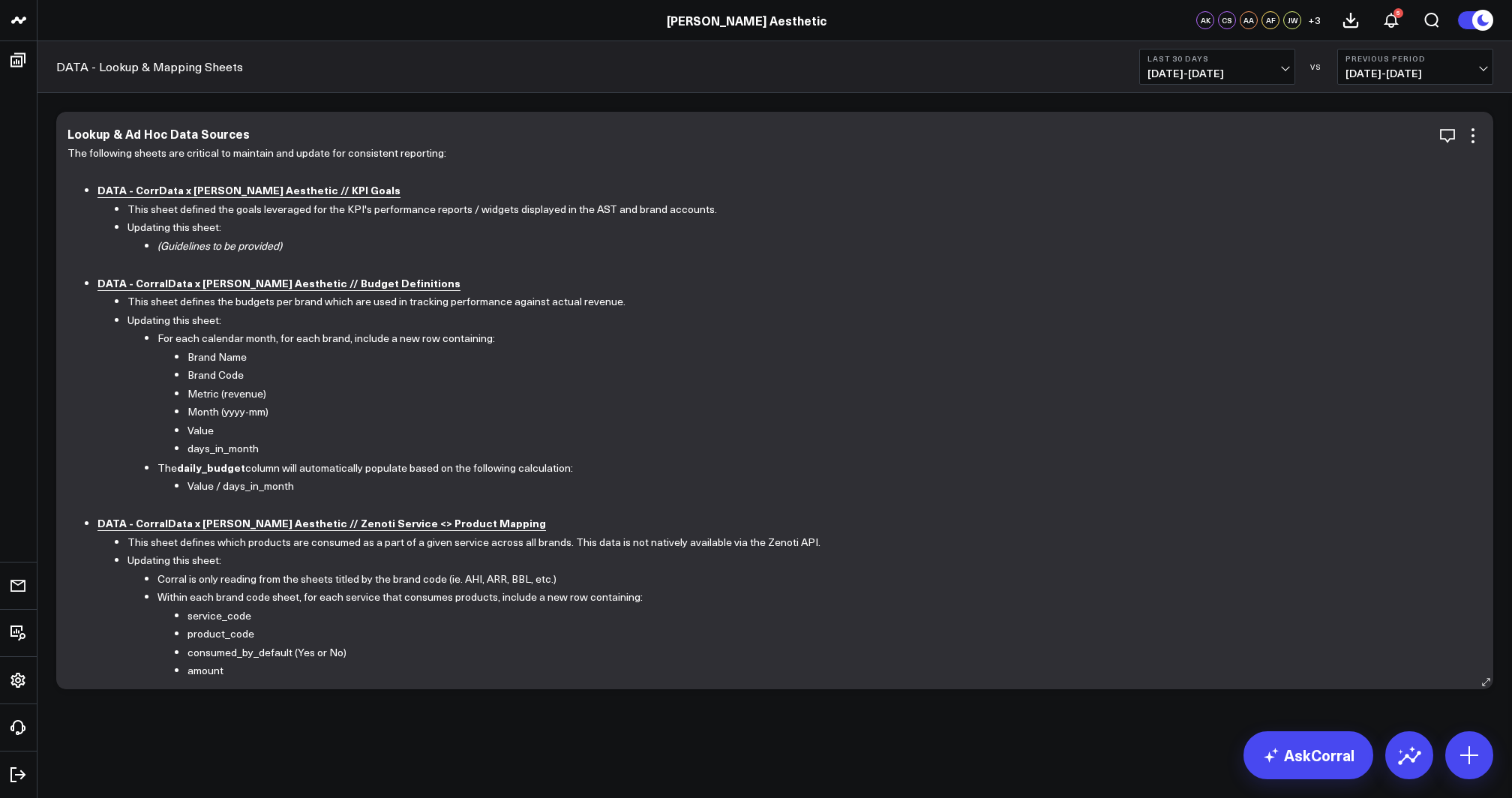
click at [284, 281] on b "DATA - CorralData x [PERSON_NAME] Aesthetic // Budget Definitions" at bounding box center [279, 282] width 363 height 15
